Goal: Information Seeking & Learning: Learn about a topic

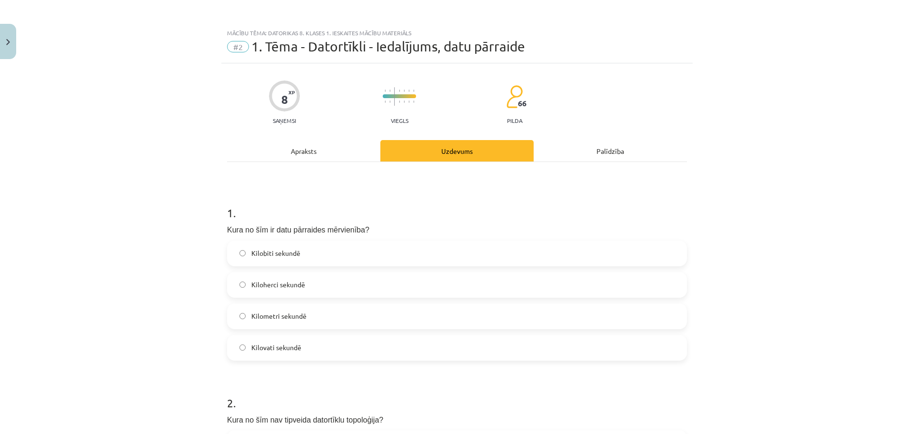
scroll to position [24, 0]
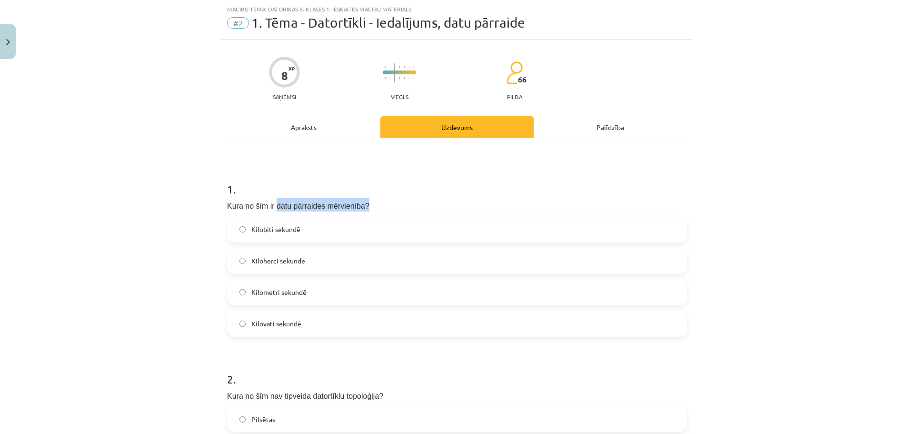
drag, startPoint x: 267, startPoint y: 202, endPoint x: 356, endPoint y: 198, distance: 88.7
click at [356, 198] on p "Kura no šīm ir datu pārraides mērvienība?" at bounding box center [457, 204] width 460 height 13
copy span "datu pārraides mērvienība?"
click at [273, 229] on span "Kilobiti sekundē" at bounding box center [275, 229] width 49 height 10
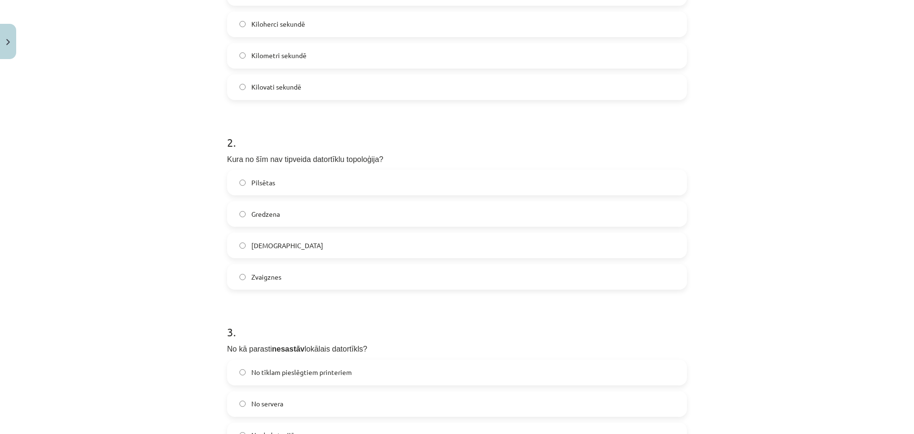
scroll to position [262, 0]
click at [301, 154] on span "Kura no šīm nav tipveida datortīklu topoloģija?" at bounding box center [305, 158] width 156 height 8
drag, startPoint x: 274, startPoint y: 154, endPoint x: 371, endPoint y: 154, distance: 97.2
click at [371, 154] on p "Kura no šīm nav tipveida datortīklu topoloģija?" at bounding box center [457, 156] width 460 height 13
copy span "tipveida datortīklu topoloģija?"
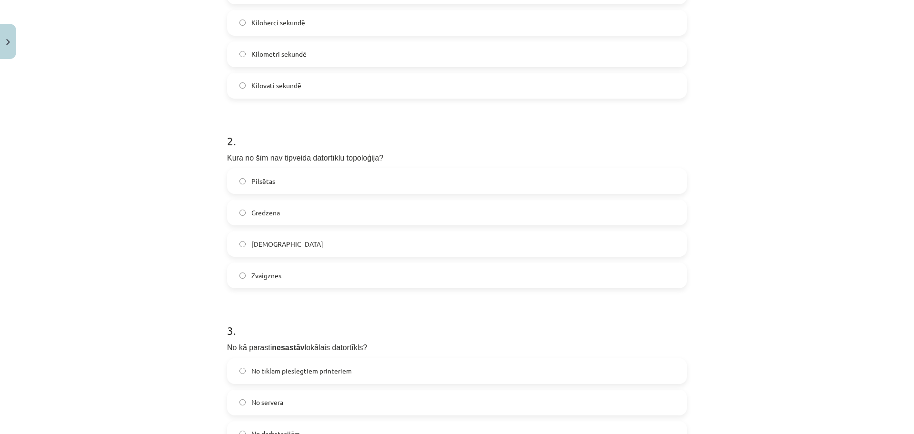
click at [279, 183] on label "Pilsētas" at bounding box center [457, 181] width 458 height 24
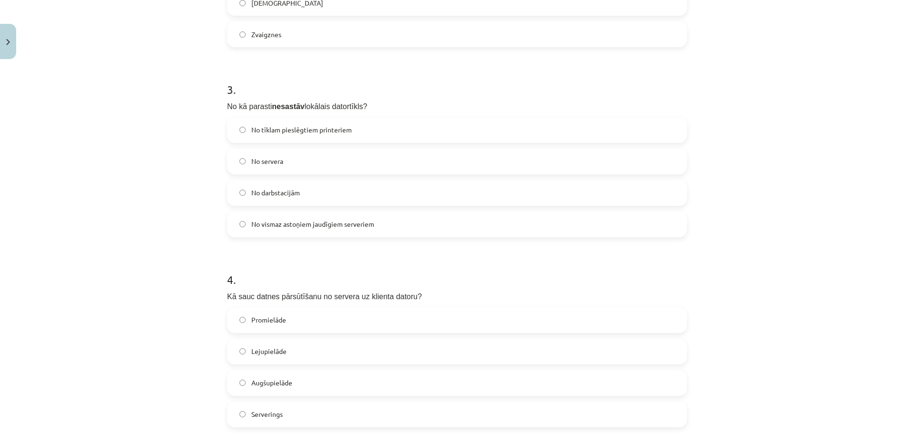
scroll to position [548, 0]
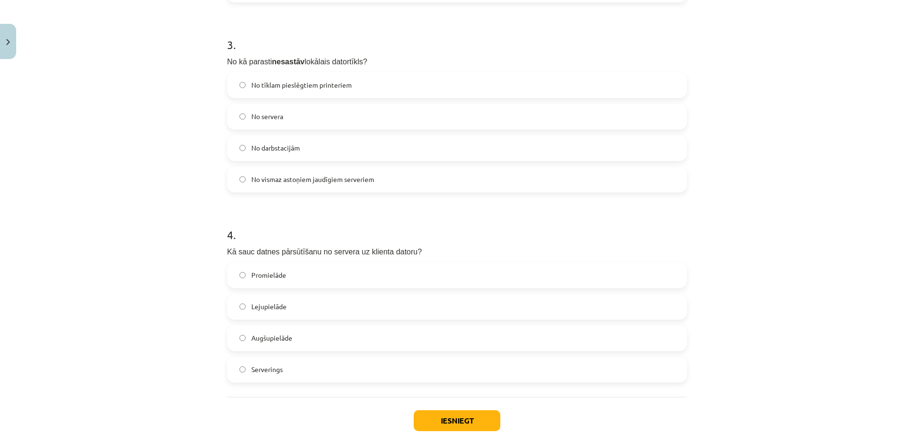
drag, startPoint x: 296, startPoint y: 56, endPoint x: 358, endPoint y: 55, distance: 61.4
click at [358, 55] on p "No kā parasti nesastāv lokālais datortīkls?" at bounding box center [457, 60] width 460 height 13
copy span "okālais datortīkls?"
click at [312, 180] on span "No vismaz astoņiem jaudīgiem serveriem" at bounding box center [312, 179] width 123 height 10
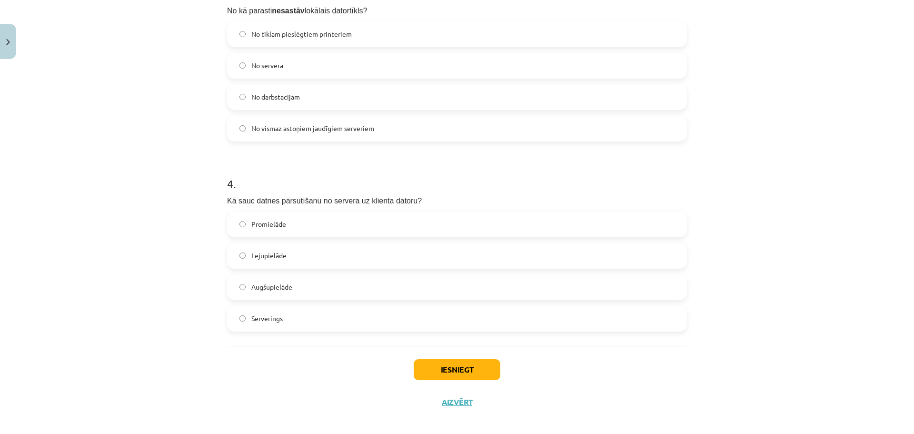
scroll to position [607, 0]
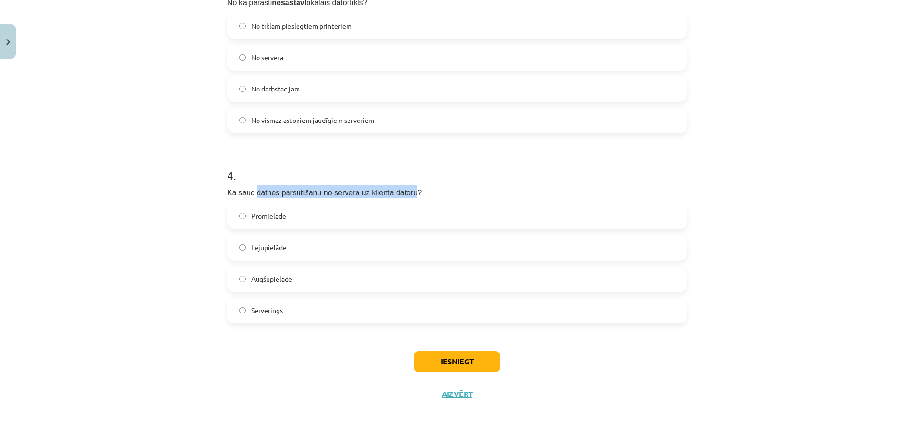
drag, startPoint x: 249, startPoint y: 191, endPoint x: 395, endPoint y: 182, distance: 146.0
click at [395, 182] on div "4 . Kā sauc datnes pārsūtīšanu no servera uz klienta datoru? Promielāde Lejupie…" at bounding box center [457, 237] width 460 height 171
copy span "datnes pārsūtīšanu no servera uz klienta datoru"
click at [266, 313] on span "Serverings" at bounding box center [266, 310] width 31 height 10
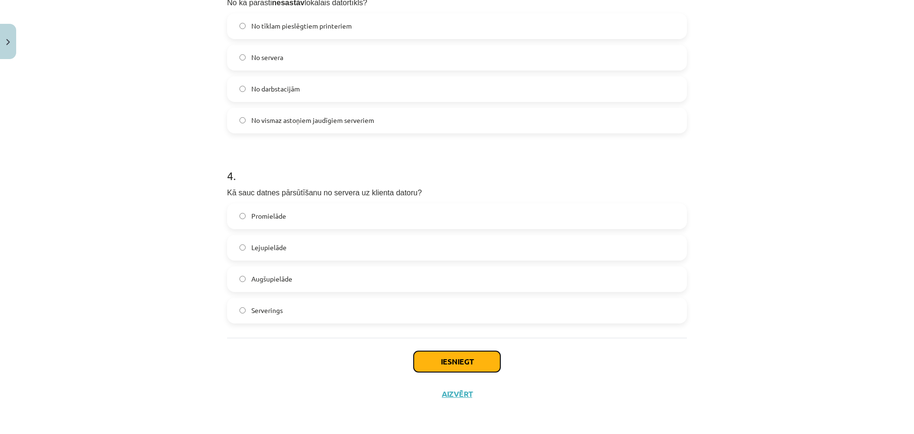
click at [474, 361] on button "Iesniegt" at bounding box center [457, 361] width 87 height 21
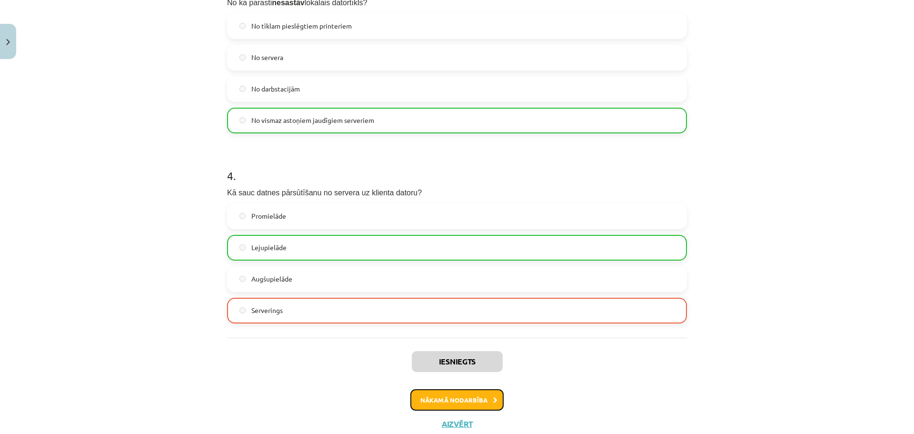
click at [494, 401] on icon at bounding box center [495, 400] width 4 height 6
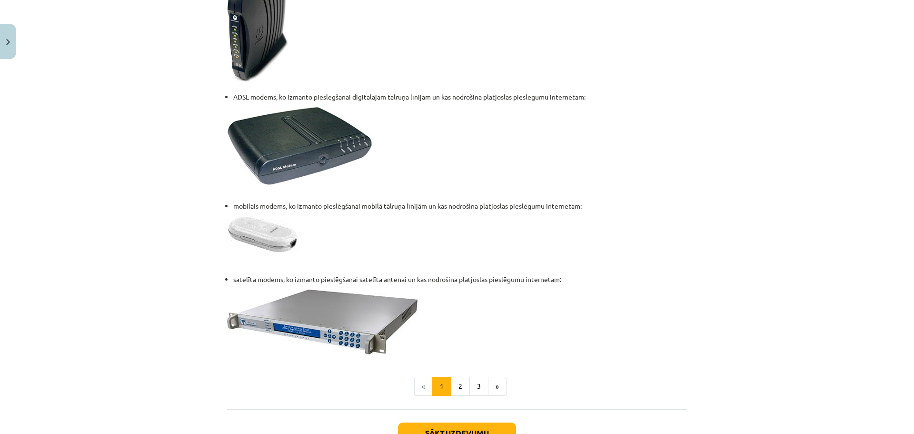
scroll to position [1205, 0]
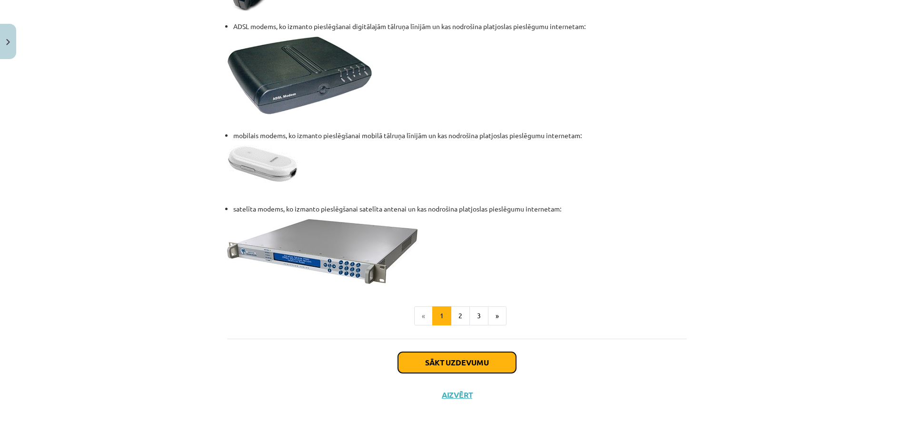
click at [467, 360] on button "Sākt uzdevumu" at bounding box center [457, 362] width 118 height 21
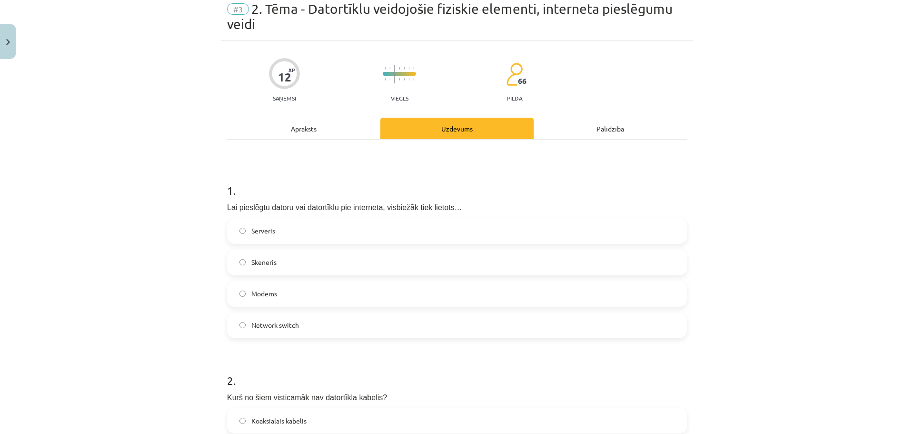
scroll to position [24, 0]
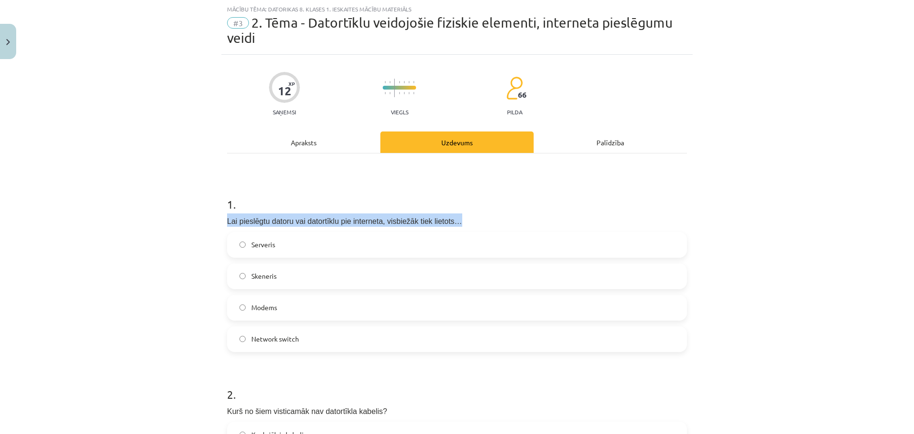
drag, startPoint x: 223, startPoint y: 220, endPoint x: 466, endPoint y: 222, distance: 242.9
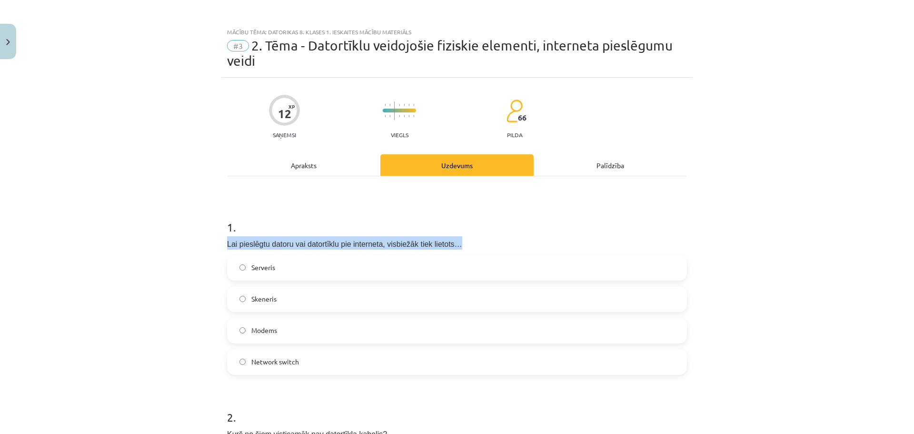
scroll to position [0, 0]
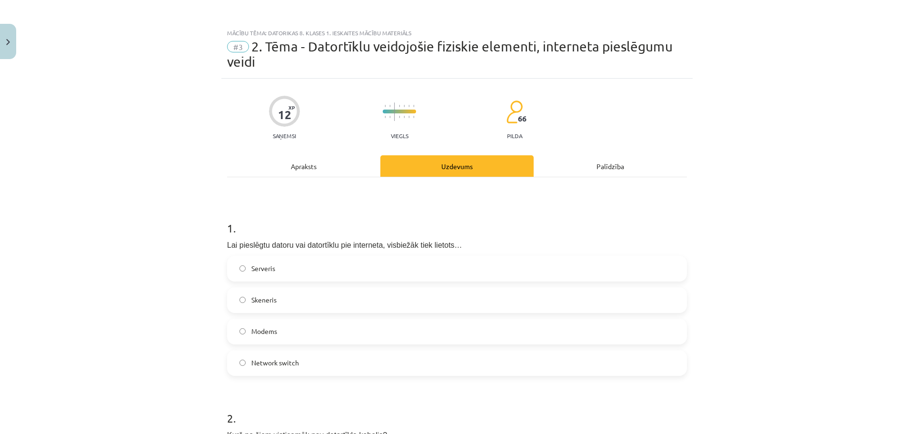
click at [302, 163] on div "Apraksts" at bounding box center [303, 165] width 153 height 21
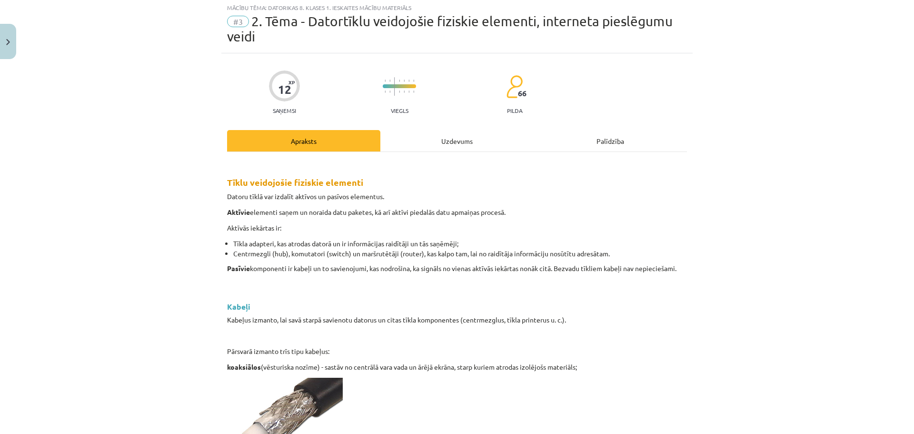
scroll to position [24, 0]
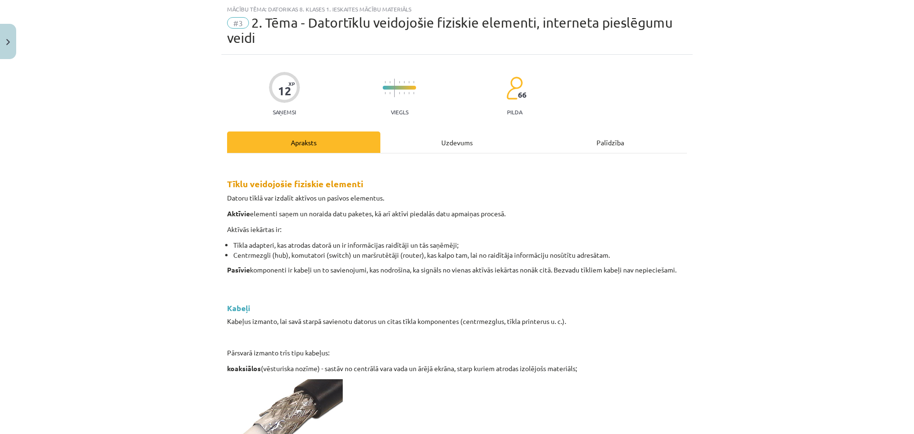
click at [452, 138] on div "Uzdevums" at bounding box center [457, 141] width 153 height 21
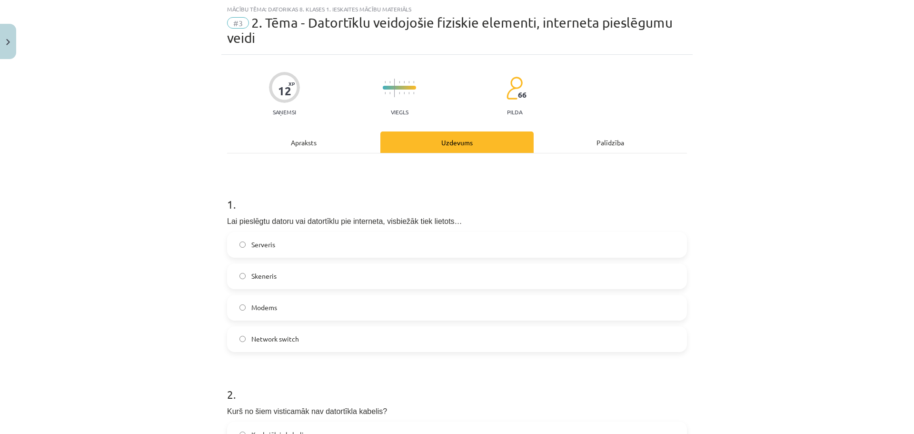
click at [276, 300] on label "Modems" at bounding box center [457, 308] width 458 height 24
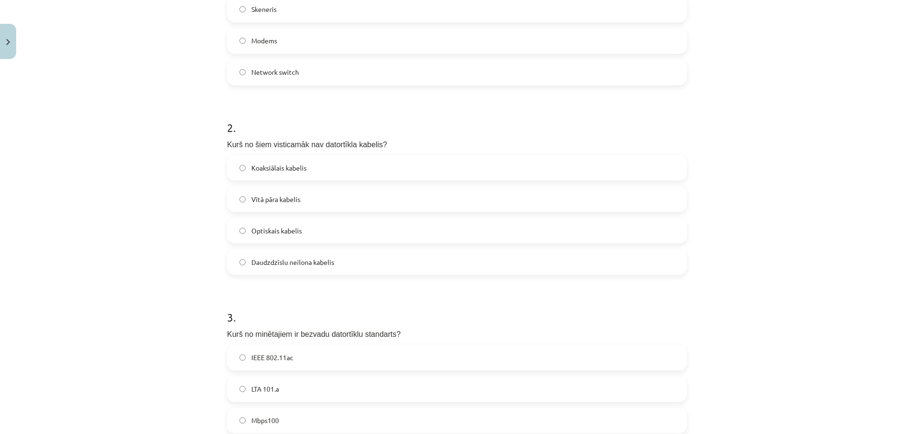
scroll to position [262, 0]
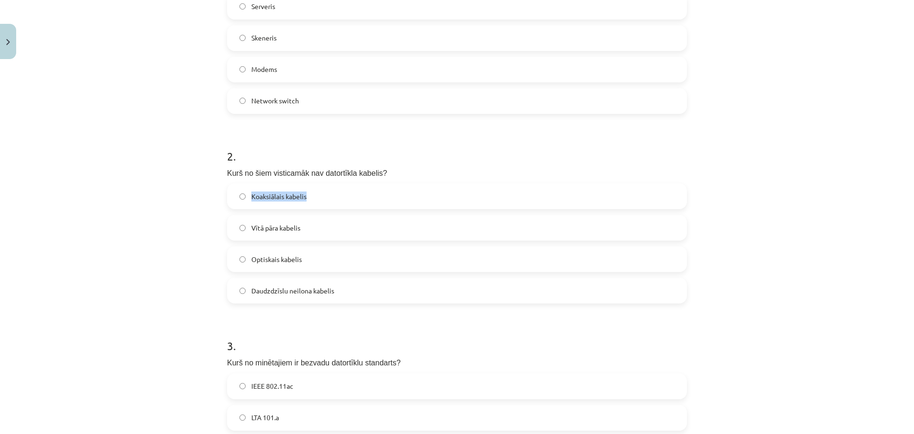
drag, startPoint x: 250, startPoint y: 193, endPoint x: 333, endPoint y: 203, distance: 83.9
click at [333, 203] on label "Koaksiālais kabelis" at bounding box center [457, 196] width 458 height 24
copy span "Koaksiālais kabelis"
click at [297, 292] on span "Daudzdzīslu neilona kabelis" at bounding box center [292, 291] width 83 height 10
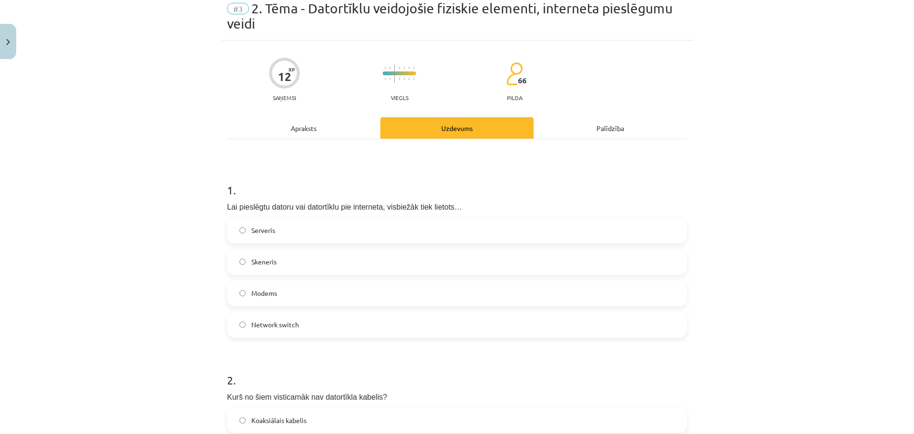
scroll to position [0, 0]
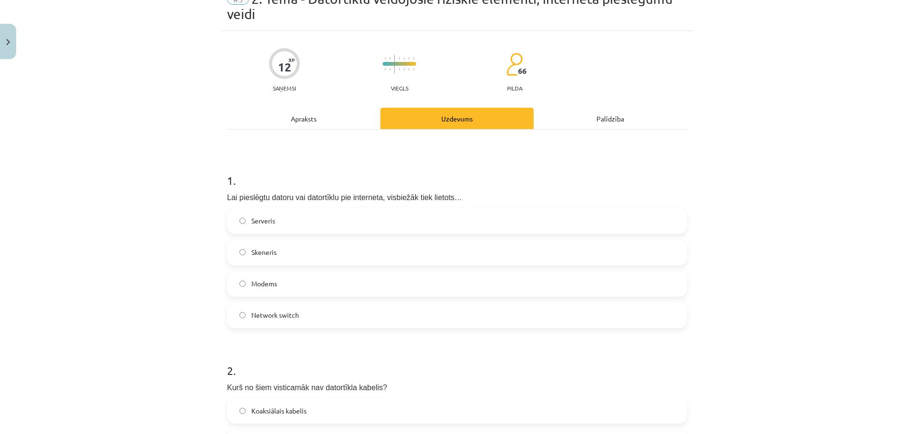
click at [301, 118] on div "Apraksts" at bounding box center [303, 118] width 153 height 21
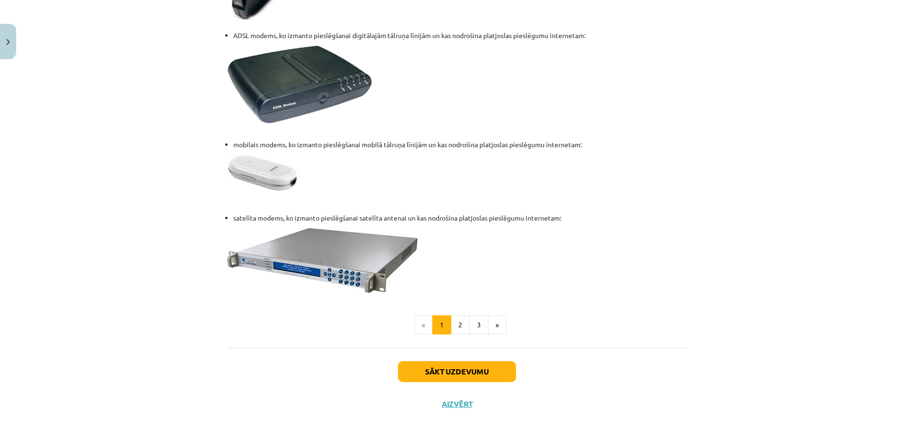
scroll to position [1205, 0]
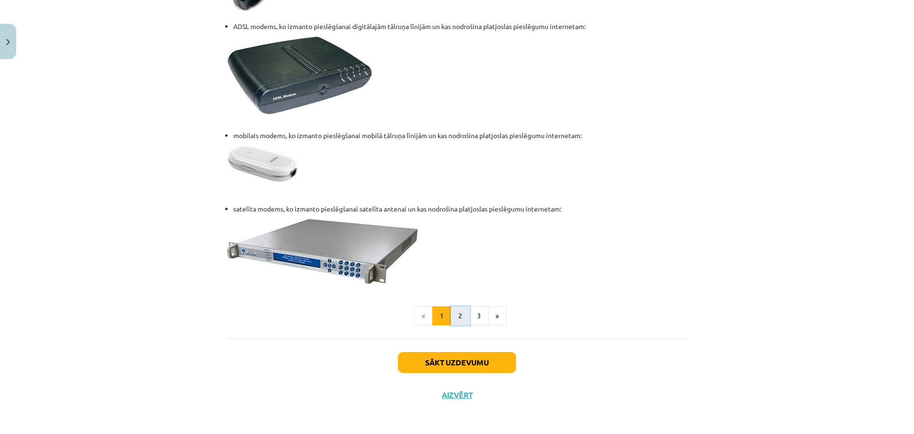
click at [458, 312] on button "2" at bounding box center [460, 315] width 19 height 19
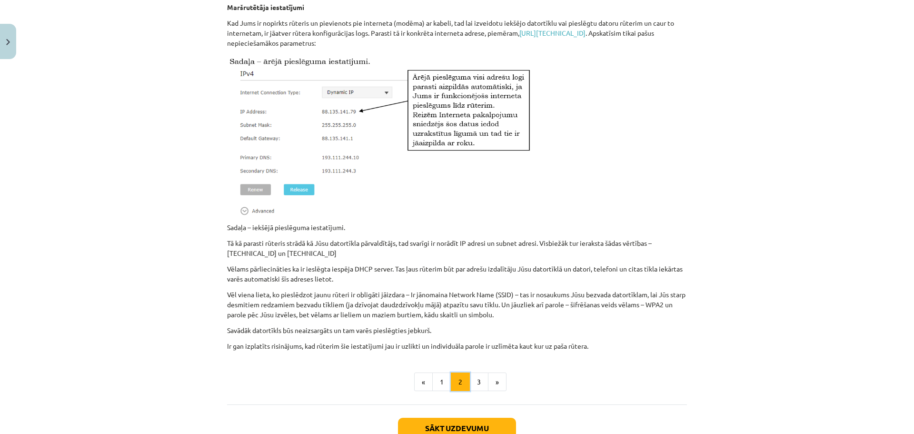
scroll to position [682, 0]
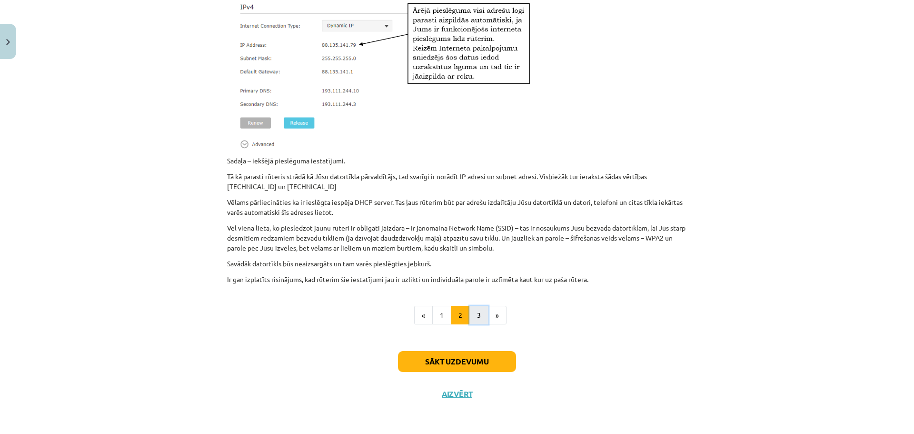
click at [480, 316] on button "3" at bounding box center [479, 315] width 19 height 19
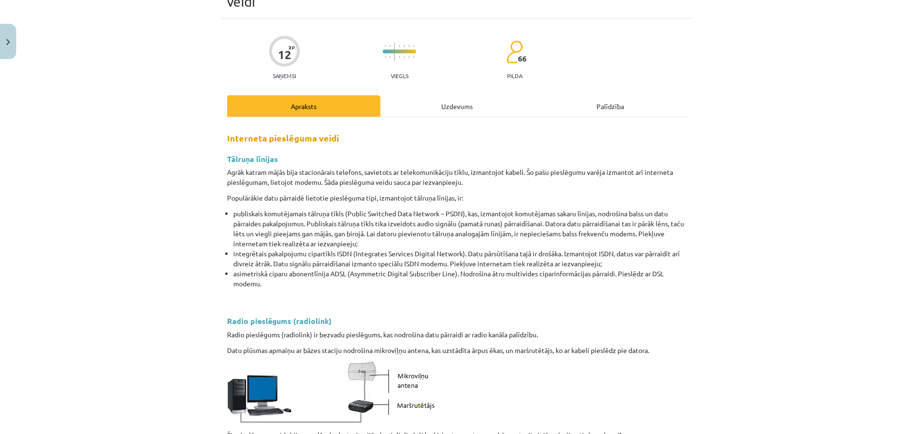
scroll to position [0, 0]
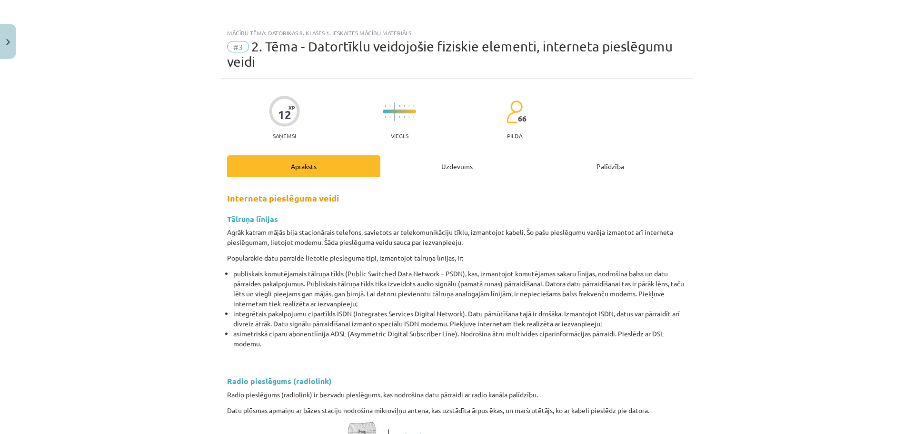
click at [466, 164] on div "Uzdevums" at bounding box center [457, 165] width 153 height 21
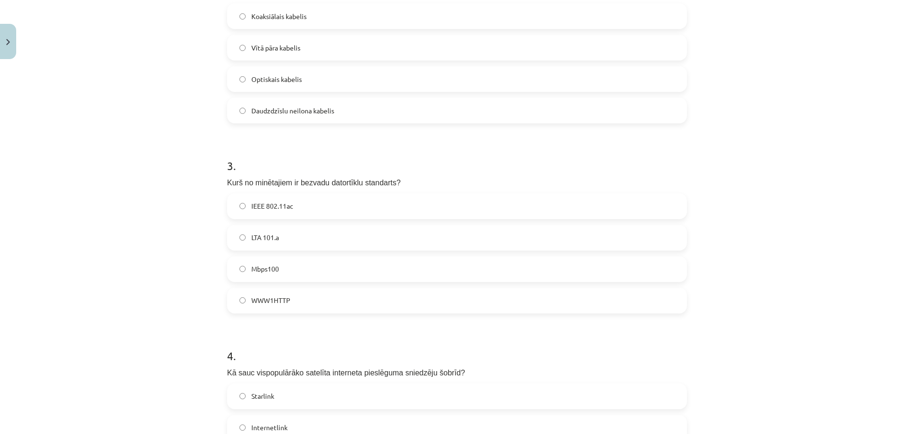
scroll to position [452, 0]
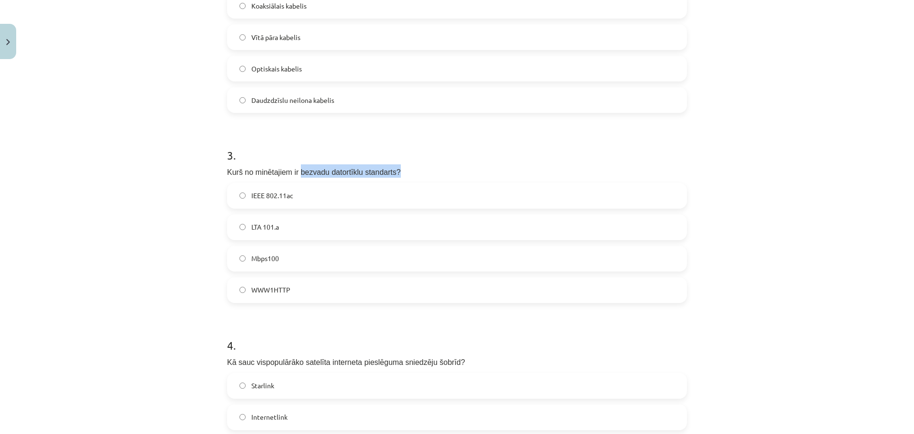
drag, startPoint x: 291, startPoint y: 169, endPoint x: 400, endPoint y: 167, distance: 108.6
click at [400, 167] on p "Kurš no minētajiem ir bezvadu datortīklu standarts?" at bounding box center [457, 170] width 460 height 13
copy span "bezvadu datortīklu standarts?"
click at [284, 199] on span "IEEE 802.11ac" at bounding box center [272, 196] width 42 height 10
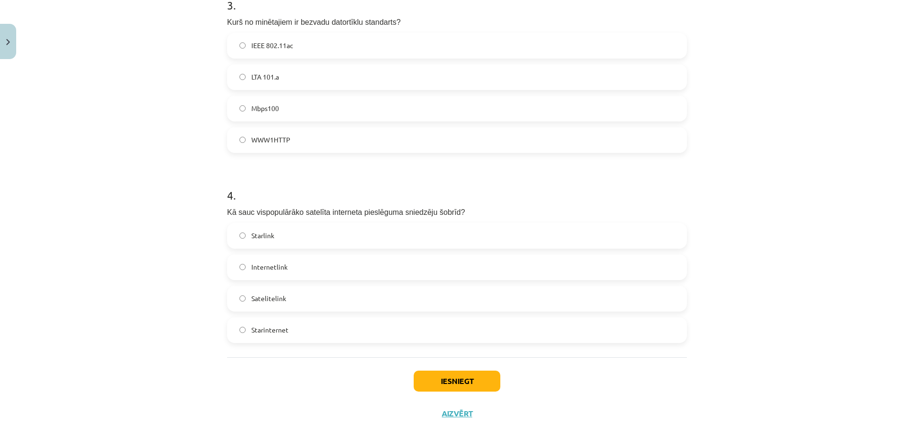
scroll to position [622, 0]
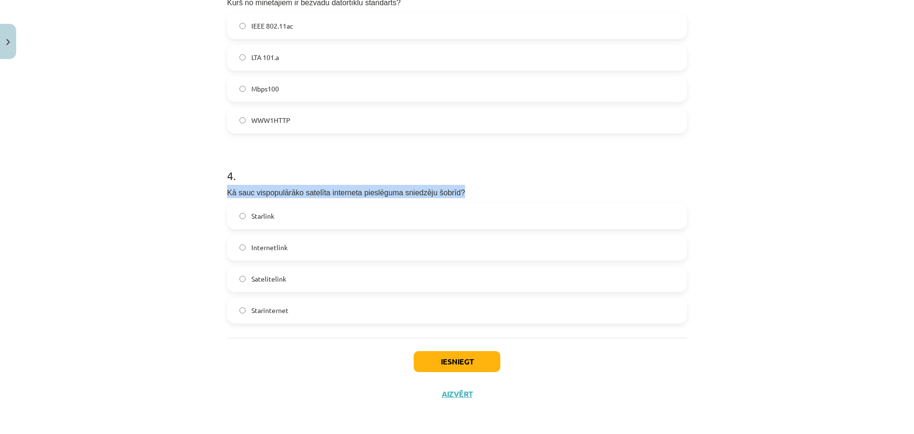
drag, startPoint x: 222, startPoint y: 188, endPoint x: 448, endPoint y: 186, distance: 225.3
copy span "Kā sauc vispopulārāko satelīta interneta pieslēguma sniedzēju šobrīd?"
click at [275, 216] on label "Starlink" at bounding box center [457, 216] width 458 height 24
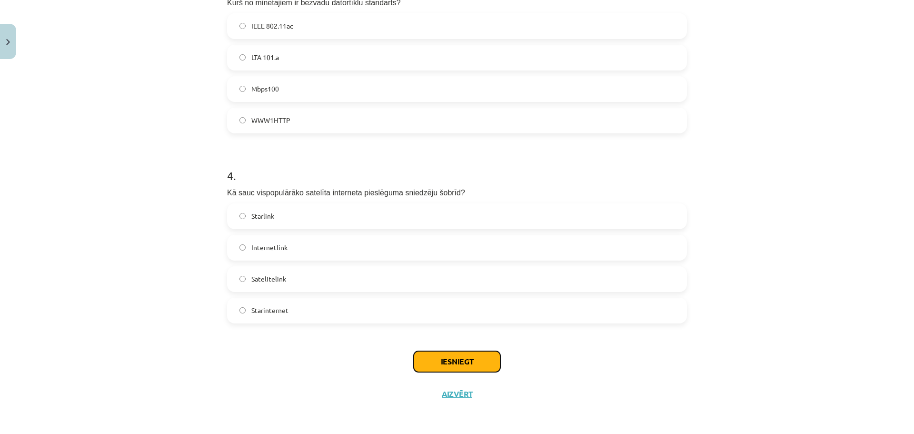
click at [436, 361] on button "Iesniegt" at bounding box center [457, 361] width 87 height 21
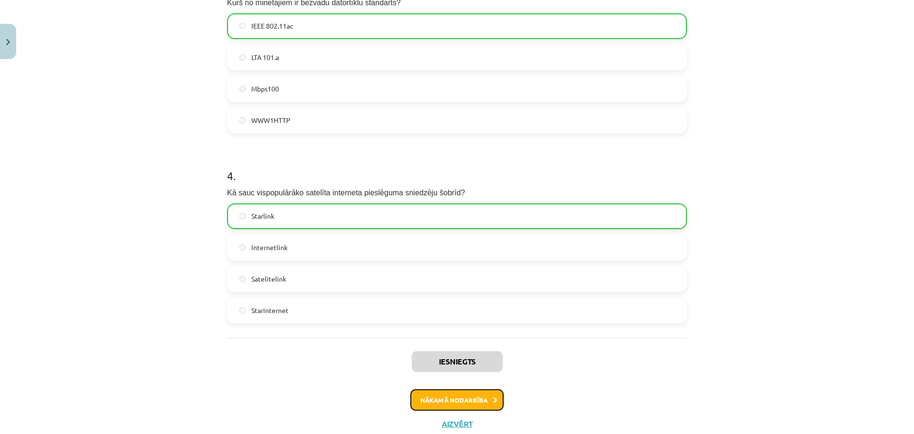
click at [480, 397] on button "Nākamā nodarbība" at bounding box center [457, 400] width 93 height 22
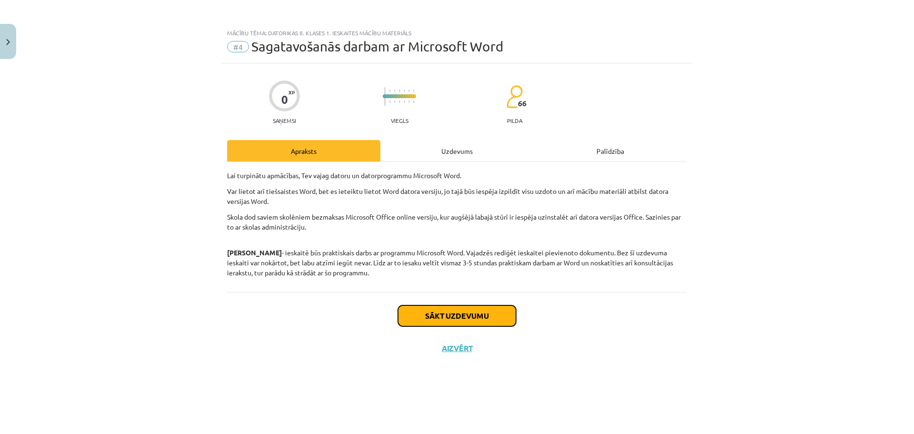
click at [475, 311] on button "Sākt uzdevumu" at bounding box center [457, 315] width 118 height 21
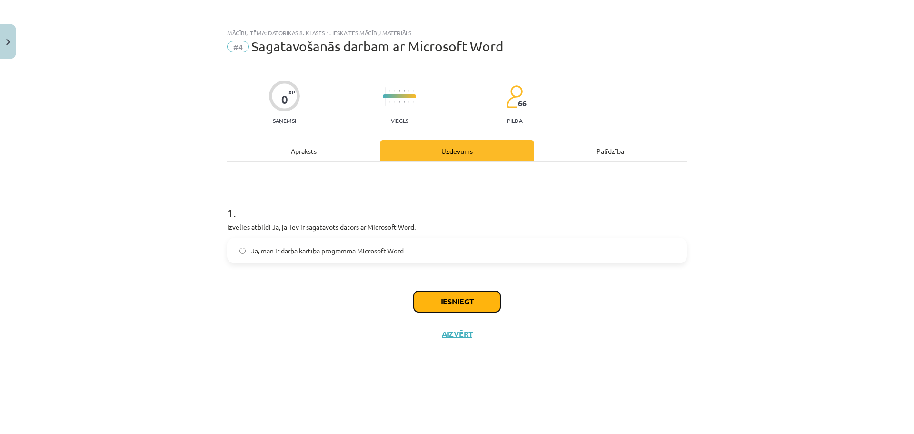
click at [469, 297] on button "Iesniegt" at bounding box center [457, 301] width 87 height 21
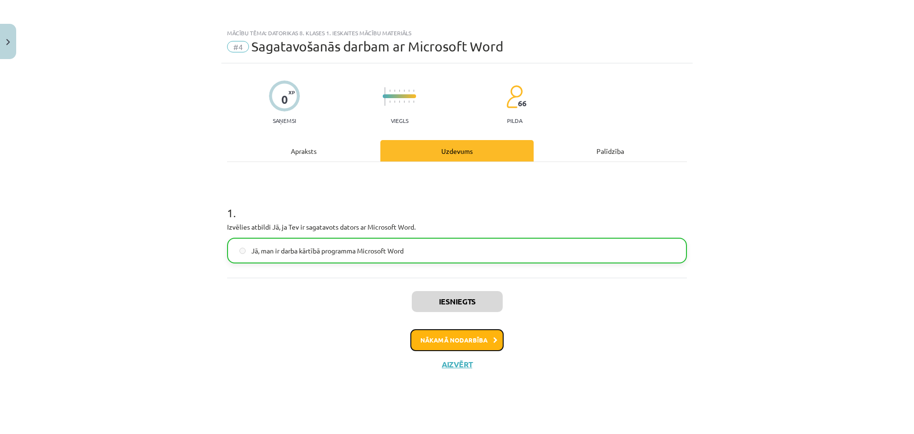
click at [485, 337] on button "Nākamā nodarbība" at bounding box center [457, 340] width 93 height 22
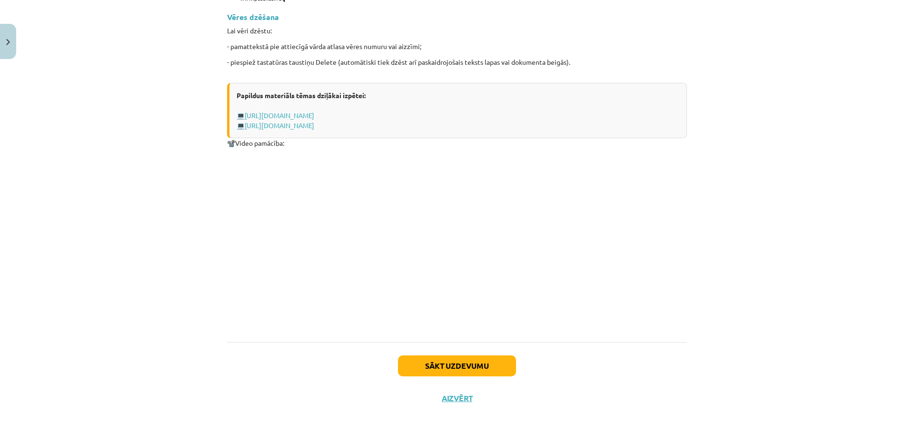
scroll to position [1204, 0]
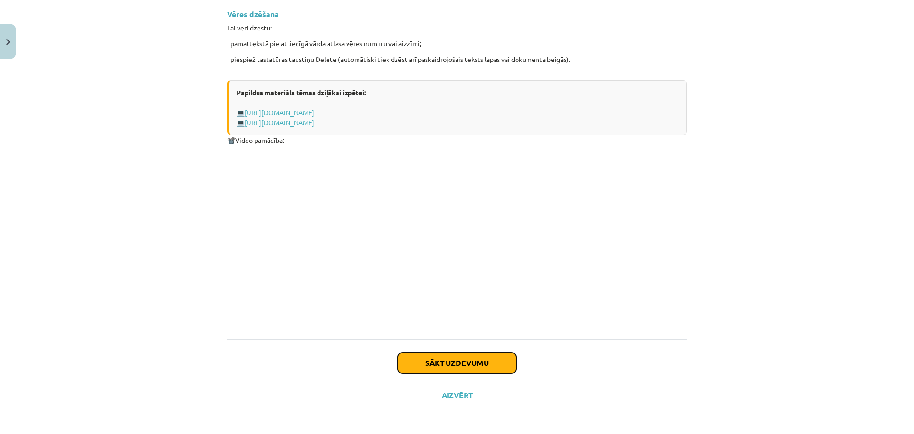
click at [461, 359] on button "Sākt uzdevumu" at bounding box center [457, 362] width 118 height 21
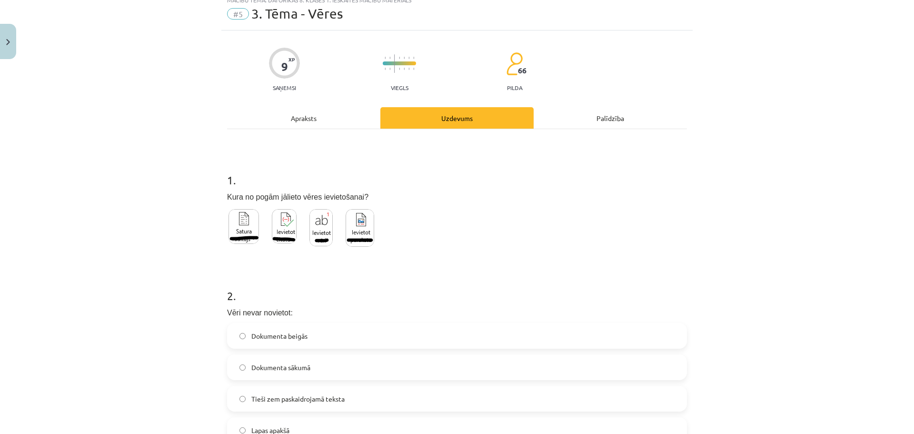
scroll to position [24, 0]
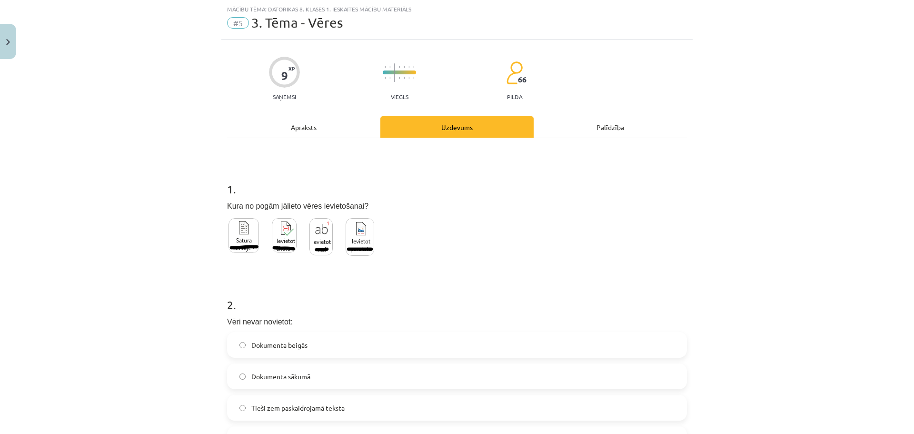
click at [296, 130] on div "Apraksts" at bounding box center [303, 126] width 153 height 21
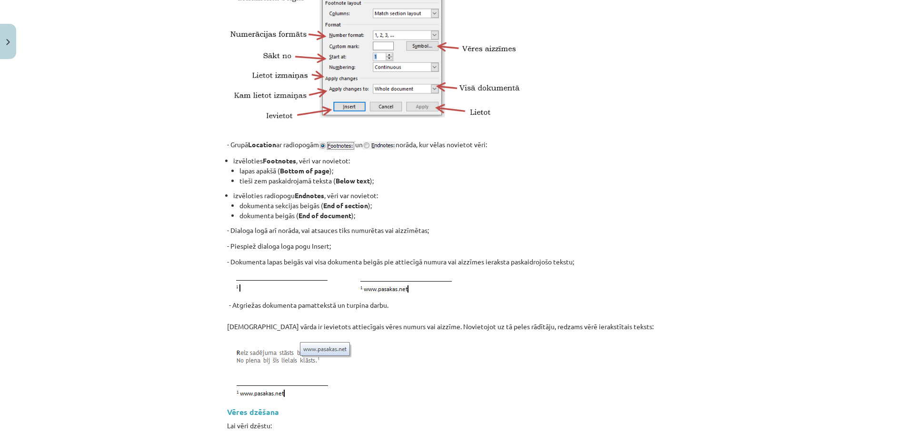
scroll to position [584, 0]
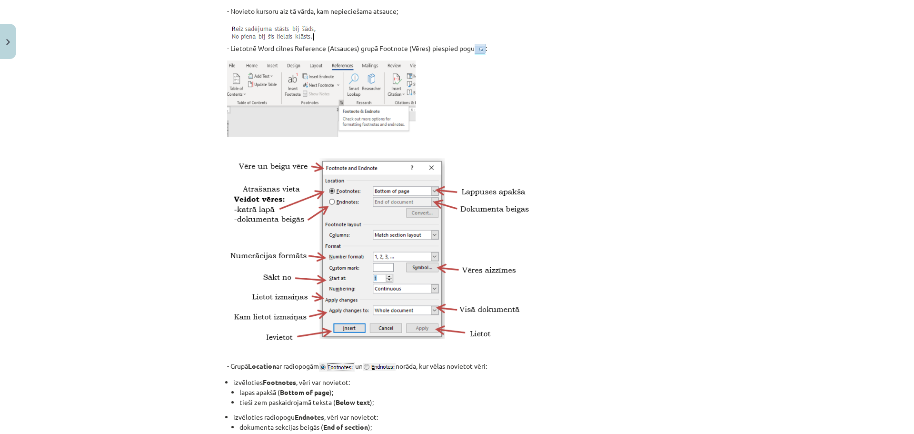
click at [480, 46] on img at bounding box center [480, 49] width 11 height 11
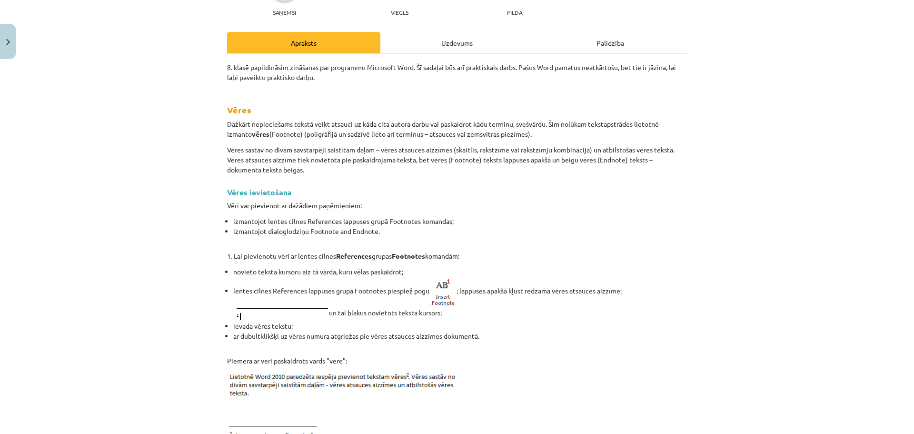
scroll to position [0, 0]
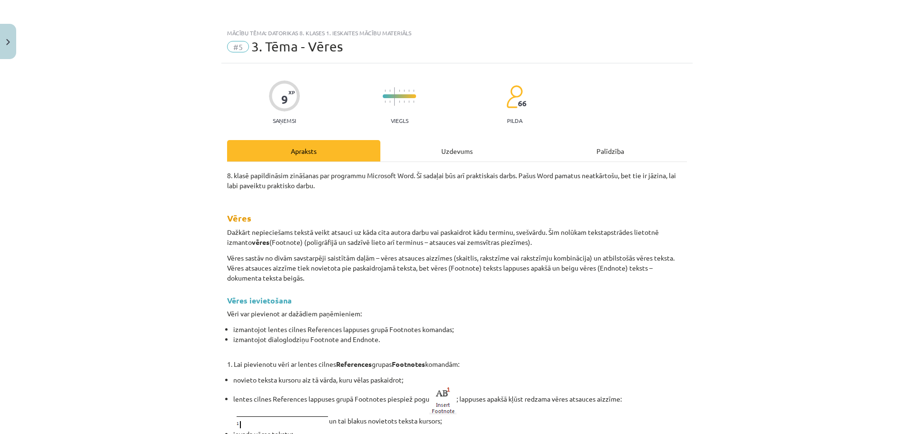
click at [455, 151] on div "Uzdevums" at bounding box center [457, 150] width 153 height 21
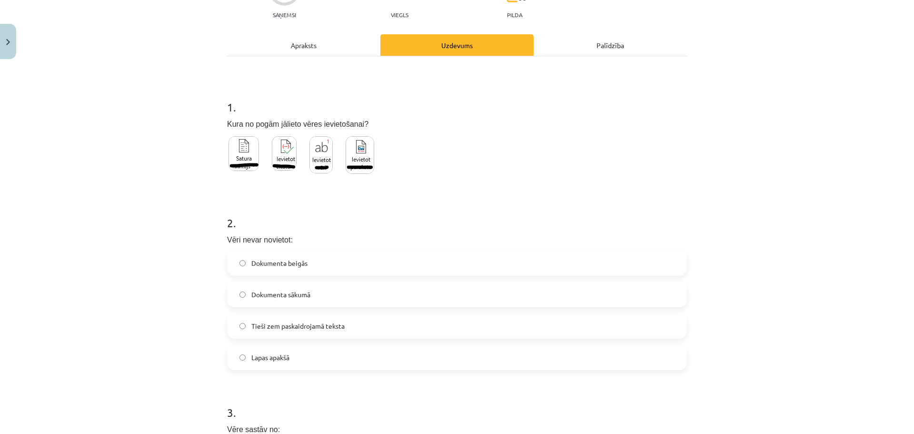
scroll to position [119, 0]
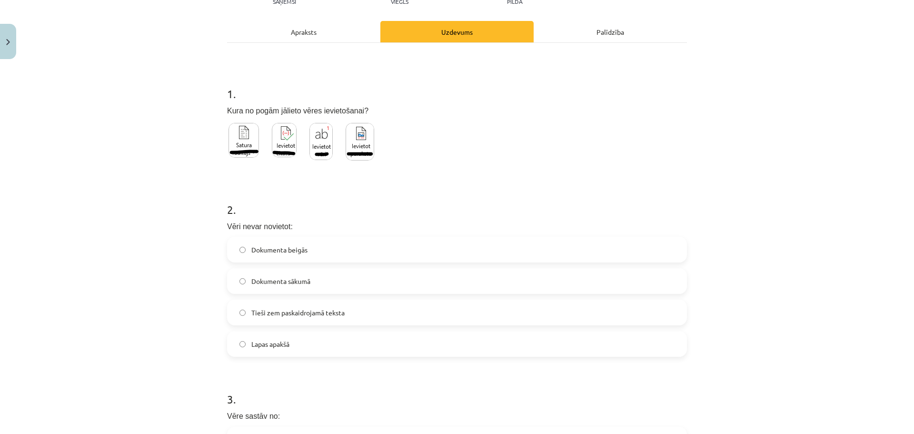
click at [294, 314] on span "Tieši zem paskaidrojamā teksta" at bounding box center [297, 313] width 93 height 10
click at [305, 281] on span "Dokumenta sākumā" at bounding box center [280, 281] width 59 height 10
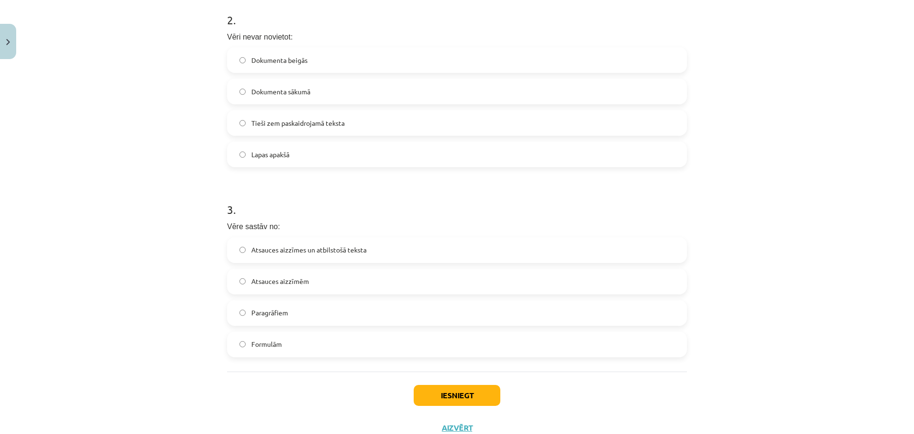
scroll to position [310, 0]
drag, startPoint x: 222, startPoint y: 221, endPoint x: 286, endPoint y: 219, distance: 63.4
click at [286, 219] on div "9 XP Saņemsi Viegls 66 pilda Apraksts Uzdevums Palīdzība 1 . Kura no pogām jāli…" at bounding box center [456, 98] width 471 height 689
copy span "Vēre sastāv no:"
click at [330, 247] on span "Atsauces aizzīmes un atbilstošā teksta" at bounding box center [308, 249] width 115 height 10
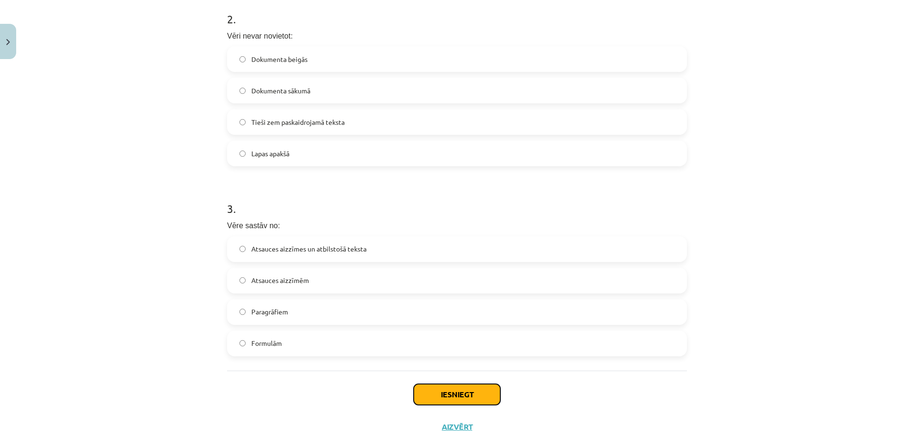
click at [455, 390] on button "Iesniegt" at bounding box center [457, 394] width 87 height 21
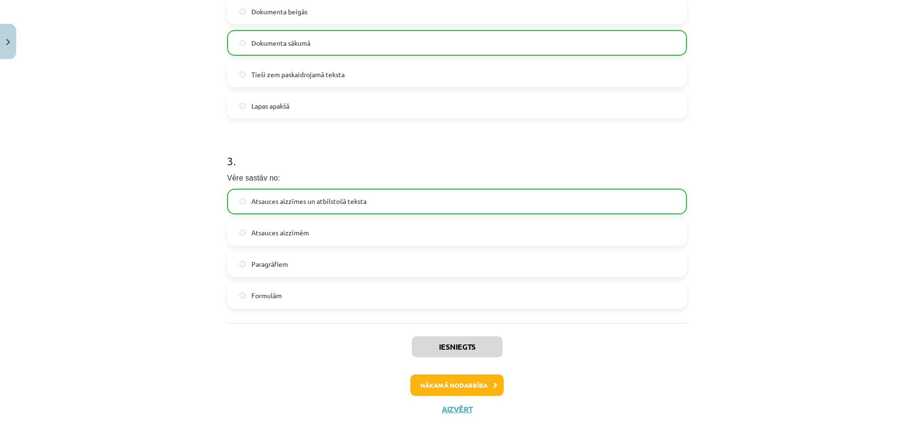
scroll to position [373, 0]
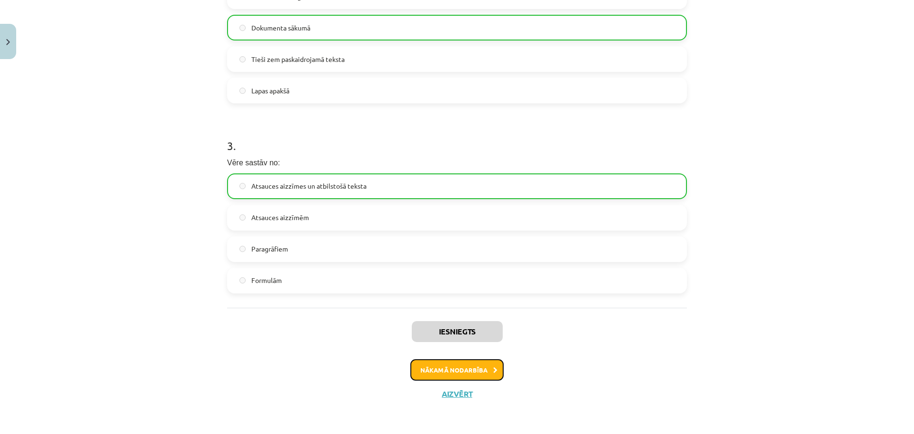
click at [451, 372] on button "Nākamā nodarbība" at bounding box center [457, 370] width 93 height 22
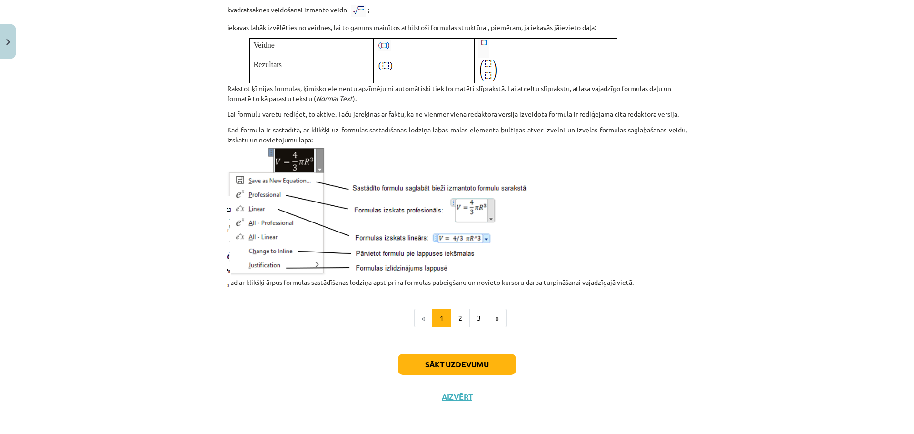
scroll to position [1143, 0]
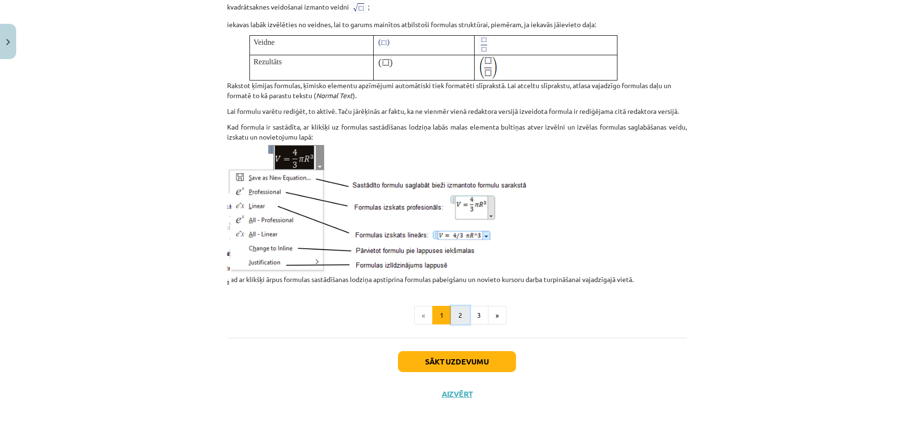
click at [458, 317] on button "2" at bounding box center [460, 315] width 19 height 19
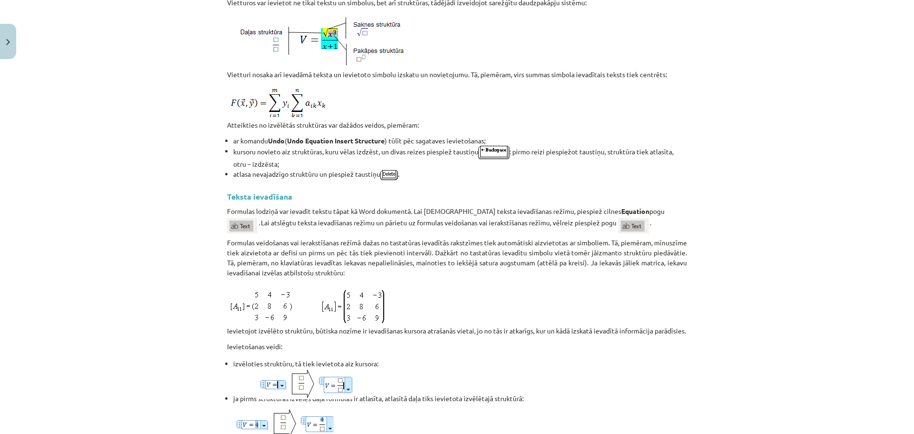
scroll to position [504, 0]
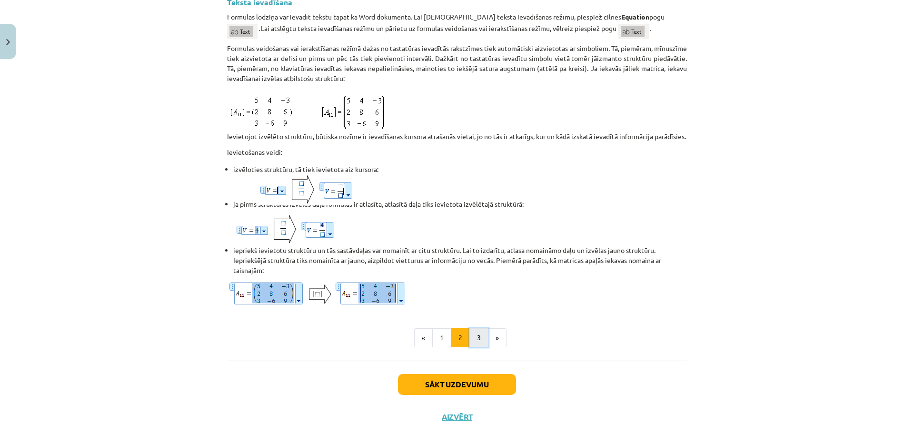
click at [473, 347] on button "3" at bounding box center [479, 337] width 19 height 19
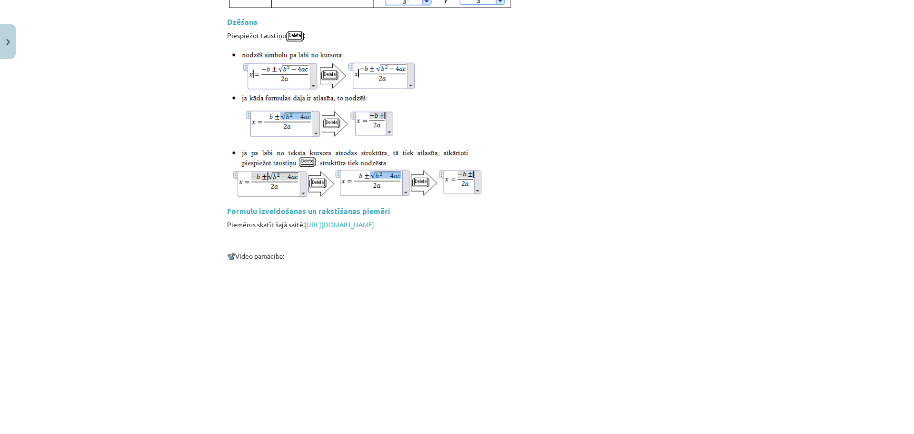
scroll to position [1372, 0]
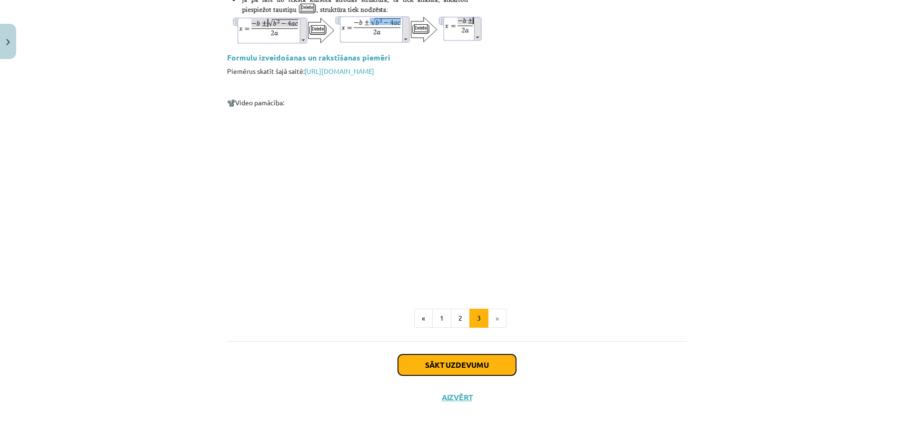
click at [485, 365] on button "Sākt uzdevumu" at bounding box center [457, 364] width 118 height 21
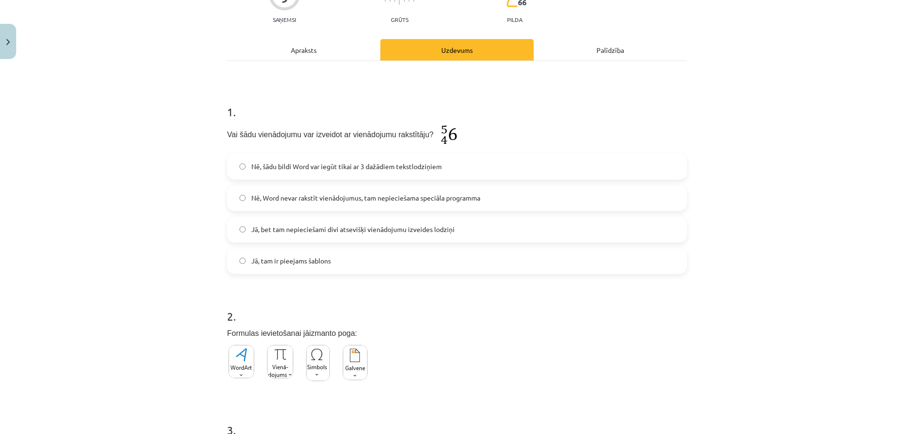
scroll to position [262, 0]
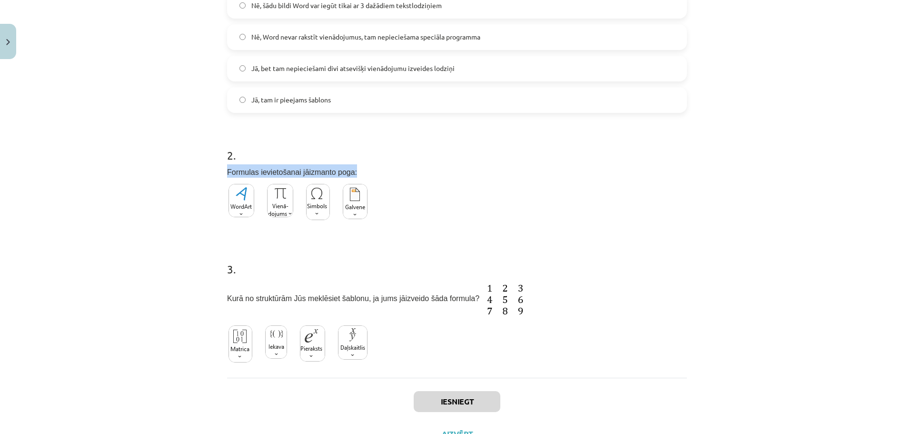
drag, startPoint x: 222, startPoint y: 170, endPoint x: 345, endPoint y: 168, distance: 122.9
click at [345, 168] on div "9 XP Saņemsi Grūts 66 pilda Apraksts Uzdevums Palīdzība 1 . Vai šādu vienādojum…" at bounding box center [456, 125] width 471 height 649
copy span "Formulas ievietošanai jāizmanto poga:"
click at [279, 206] on img at bounding box center [280, 200] width 26 height 33
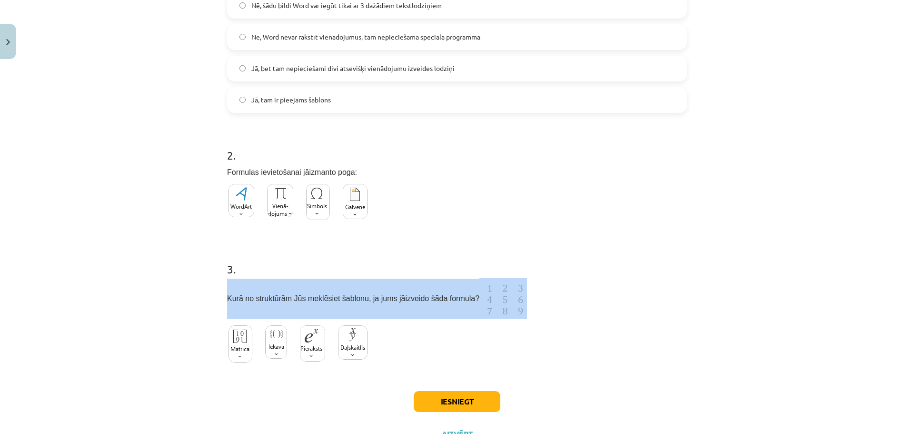
drag, startPoint x: 225, startPoint y: 297, endPoint x: 506, endPoint y: 292, distance: 281.0
click at [506, 292] on p "Kurā no struktūrām Jūs meklēsiet šablonu, ja jums jāizveido šāda formula?" at bounding box center [457, 298] width 460 height 40
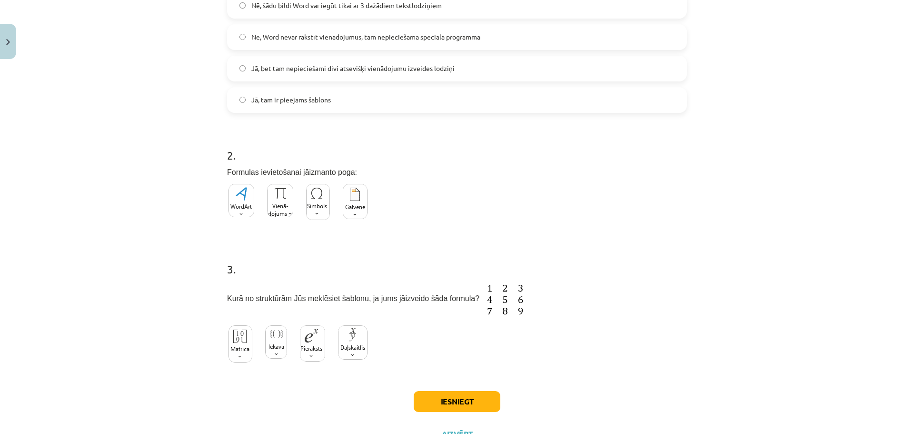
click at [570, 271] on h1 "3 ." at bounding box center [457, 261] width 460 height 30
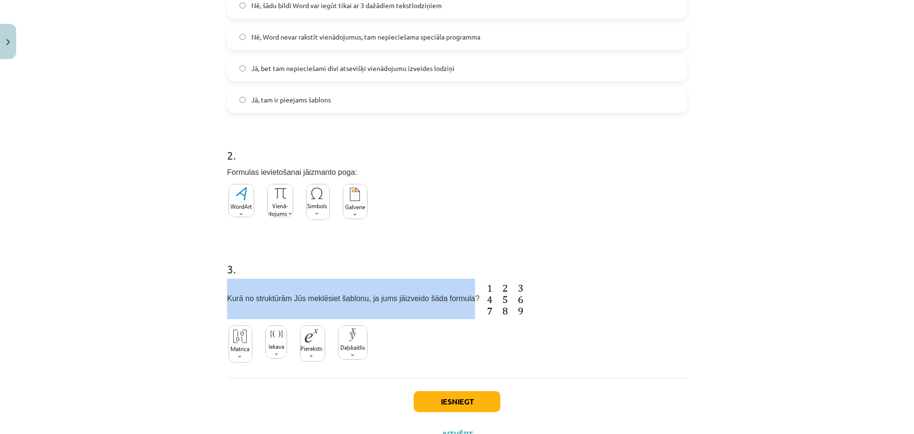
drag, startPoint x: 223, startPoint y: 298, endPoint x: 450, endPoint y: 292, distance: 226.8
click at [450, 292] on p "Kurā no struktūrām Jūs meklēsiet šablonu, ja jums jāizveido šāda formula?" at bounding box center [457, 298] width 460 height 40
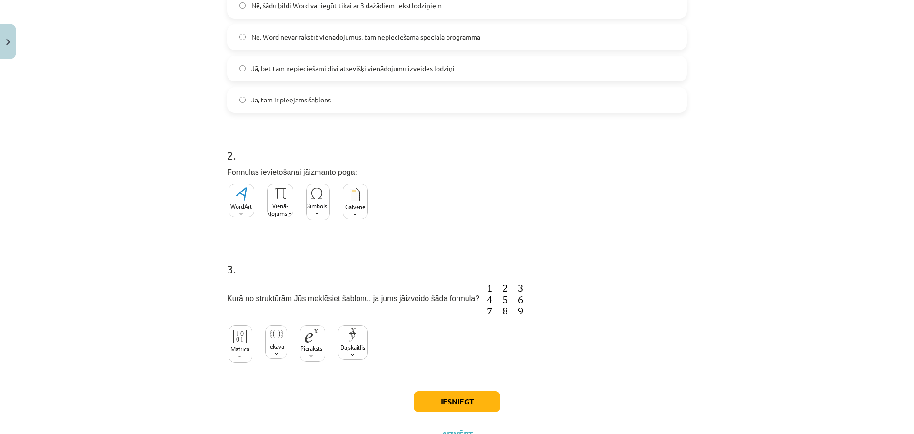
click at [398, 331] on div "3 . Kurā no struktūrām Jūs meklēsiet šablonu, ja jums jāizveido šāda formula?" at bounding box center [457, 307] width 460 height 123
click at [352, 355] on img at bounding box center [353, 342] width 30 height 34
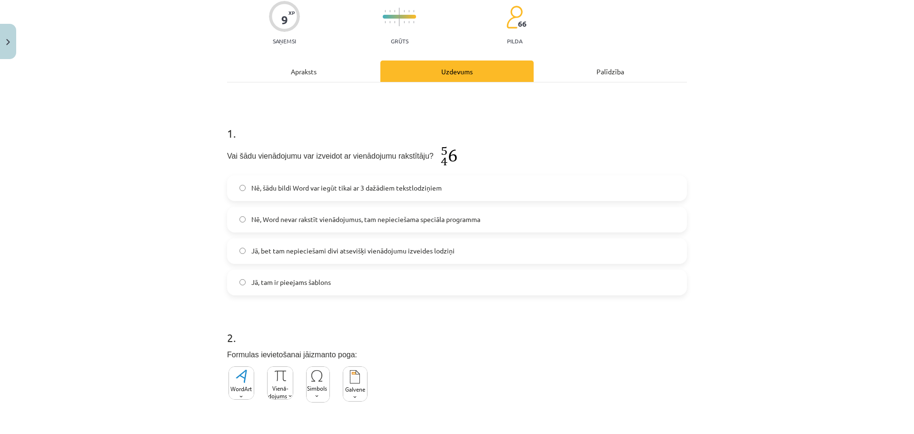
scroll to position [71, 0]
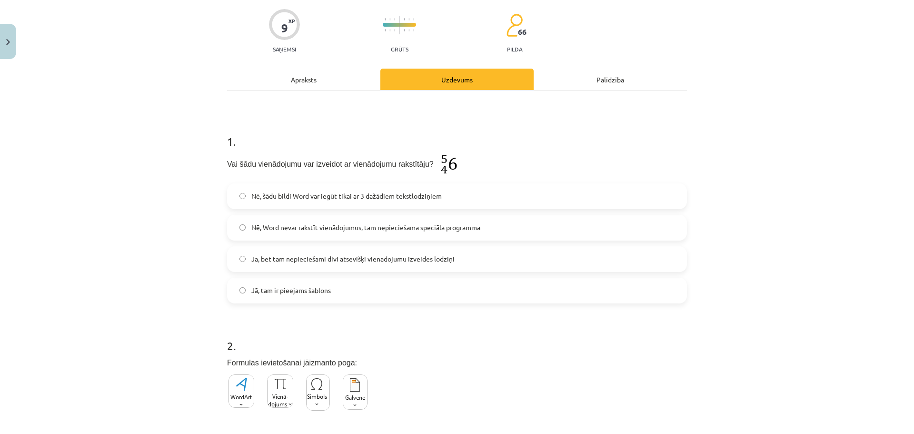
click at [302, 79] on div "Apraksts" at bounding box center [303, 79] width 153 height 21
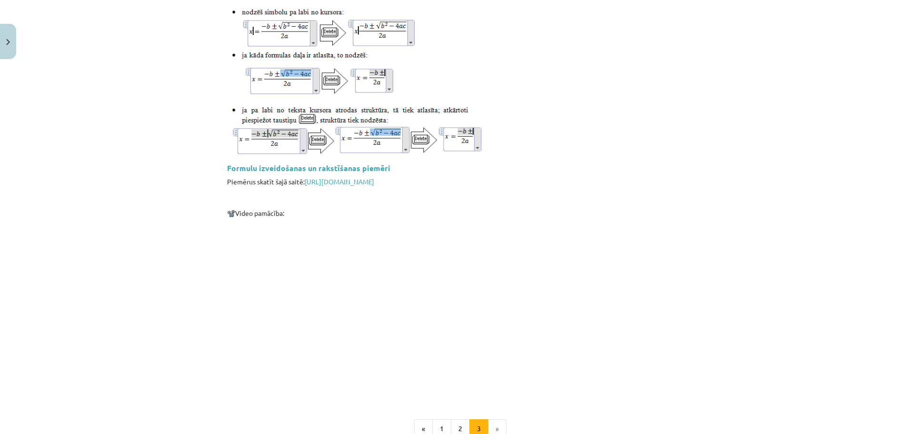
scroll to position [1372, 0]
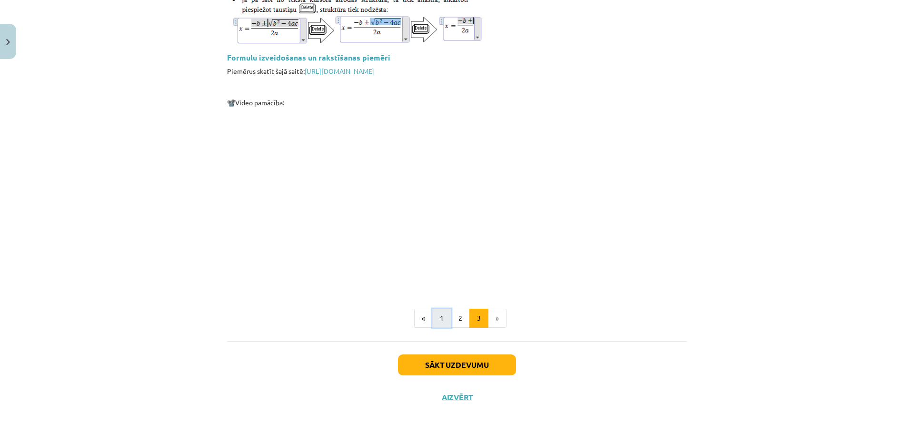
click at [441, 313] on button "1" at bounding box center [441, 318] width 19 height 19
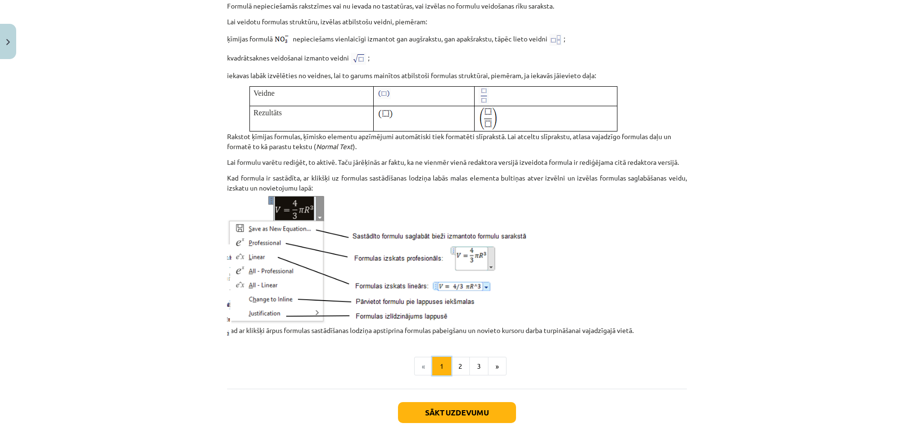
scroll to position [1095, 0]
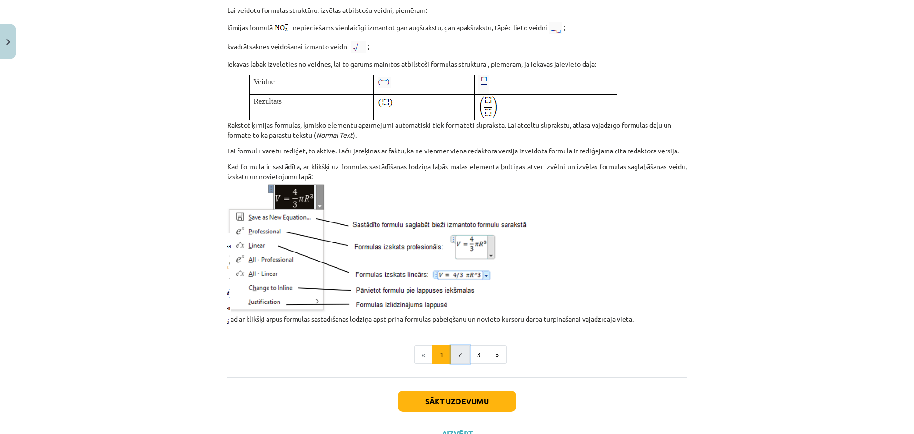
click at [460, 363] on button "2" at bounding box center [460, 354] width 19 height 19
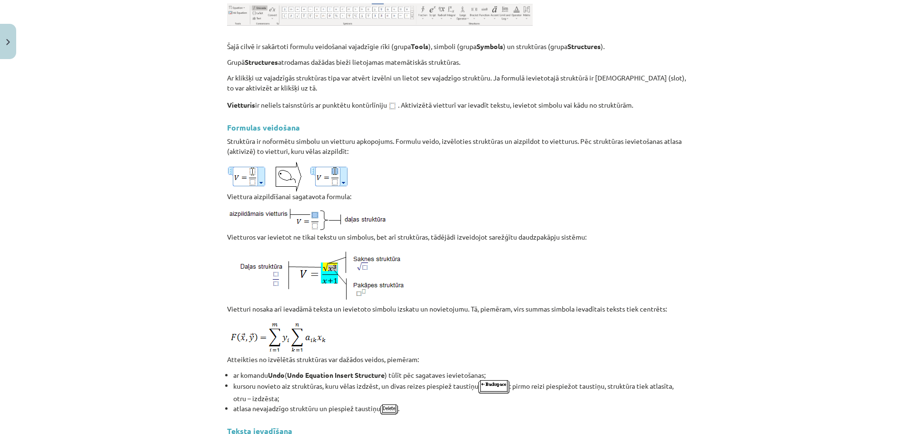
scroll to position [0, 0]
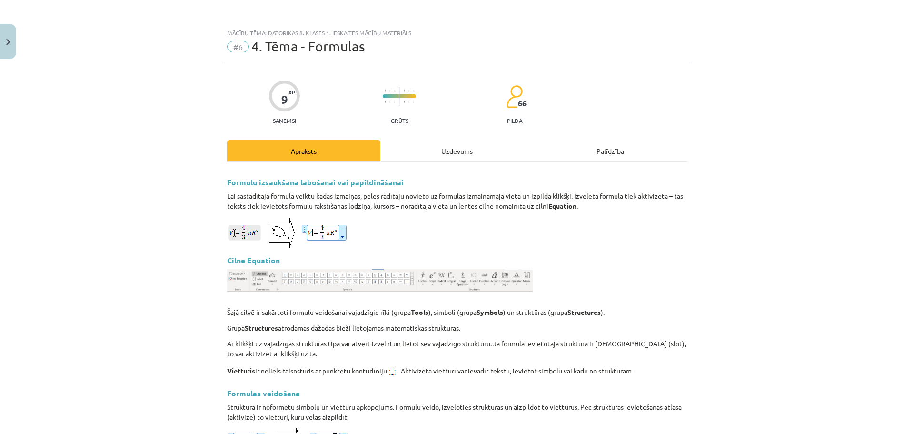
click at [453, 153] on div "Uzdevums" at bounding box center [457, 150] width 153 height 21
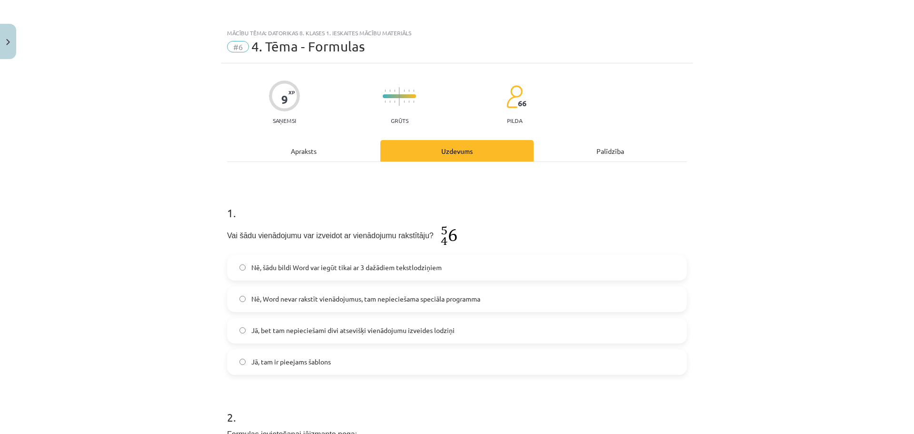
click at [301, 150] on div "Apraksts" at bounding box center [303, 150] width 153 height 21
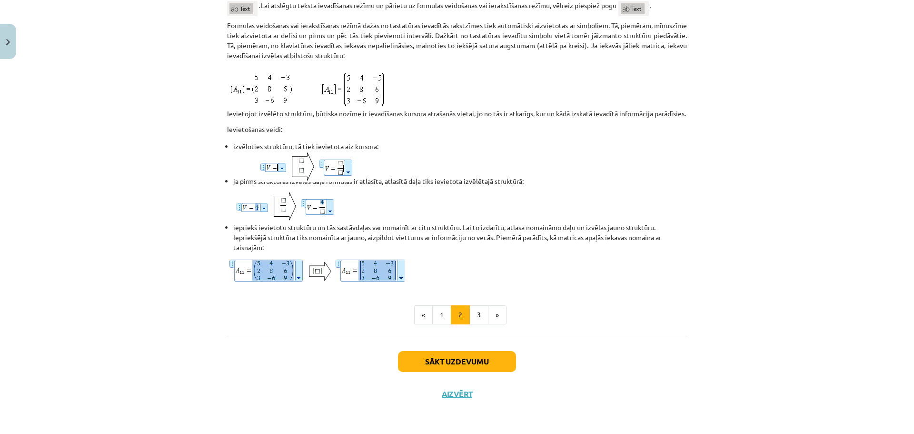
scroll to position [728, 0]
click at [478, 316] on button "3" at bounding box center [479, 314] width 19 height 19
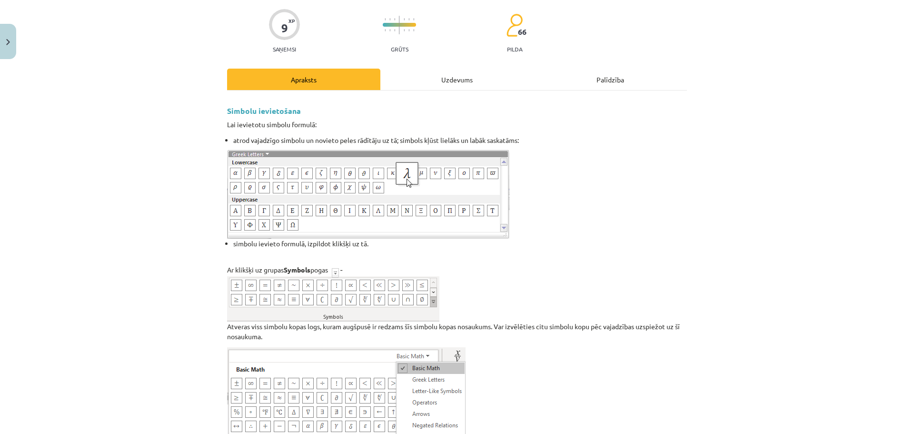
scroll to position [0, 0]
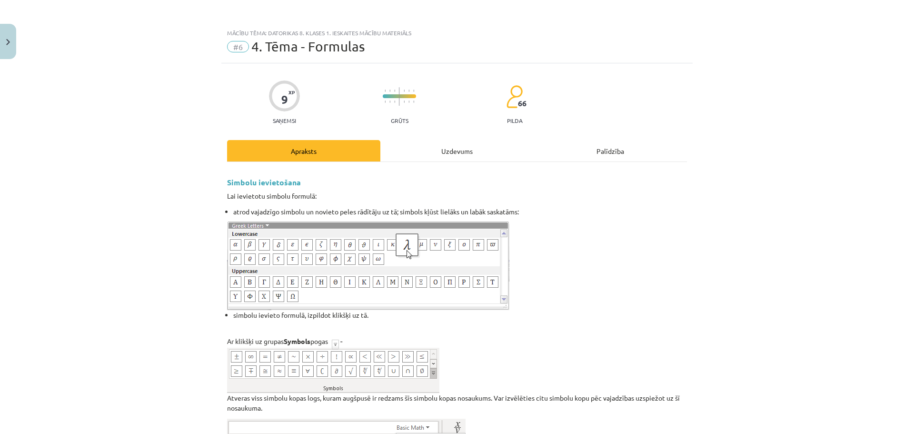
click at [452, 151] on div "Uzdevums" at bounding box center [457, 150] width 153 height 21
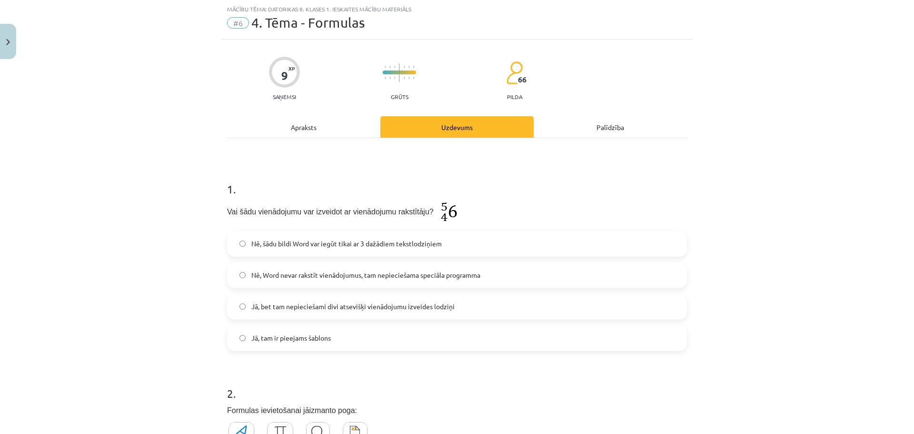
click at [393, 305] on span "Jā, bet tam nepieciešami divi atsevišķi vienādojumu izveides lodziņi" at bounding box center [352, 306] width 203 height 10
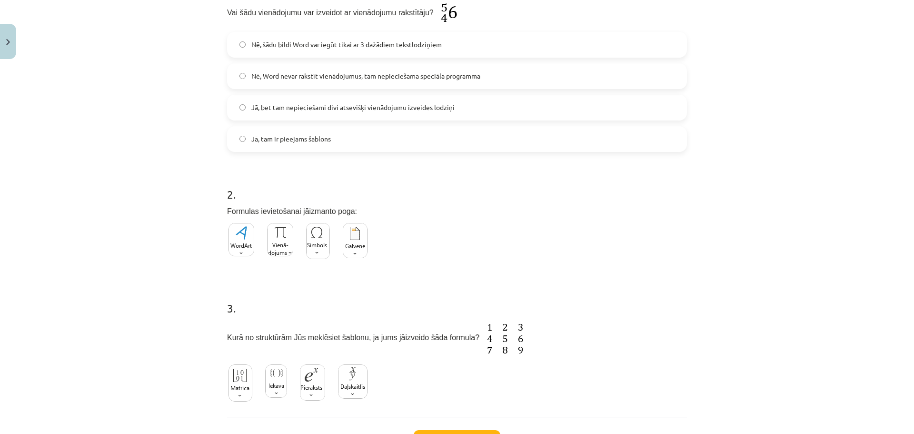
scroll to position [262, 0]
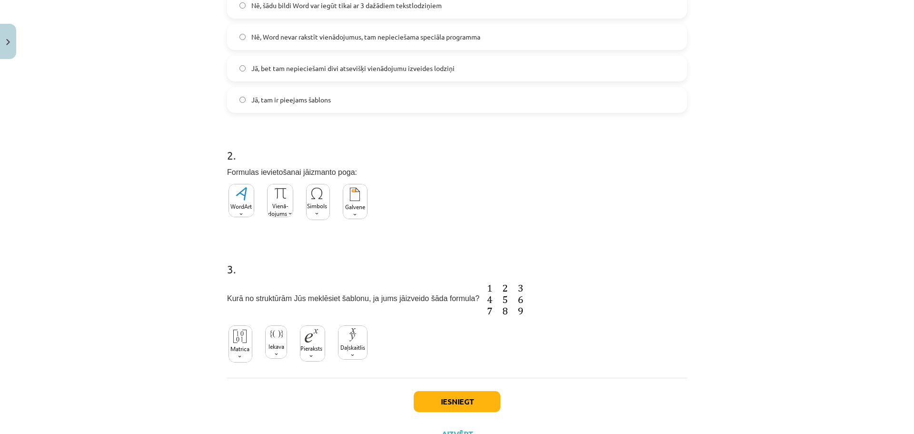
click at [240, 346] on img at bounding box center [241, 343] width 24 height 37
click at [445, 405] on button "Iesniegt" at bounding box center [457, 401] width 87 height 21
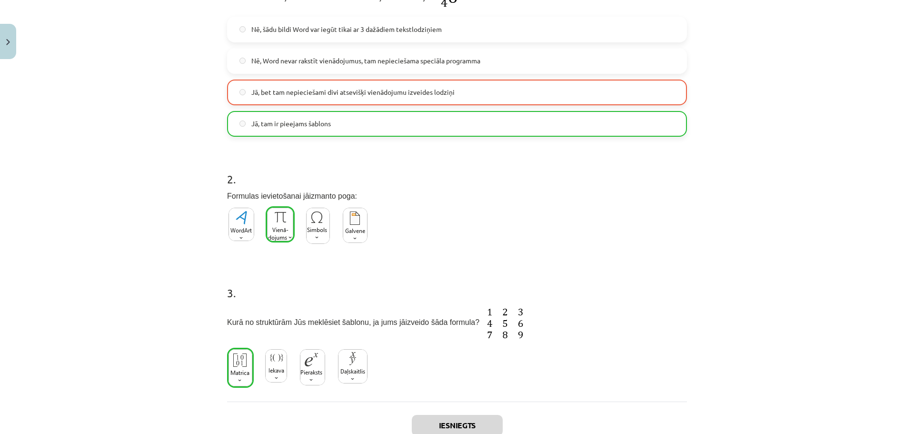
scroll to position [333, 0]
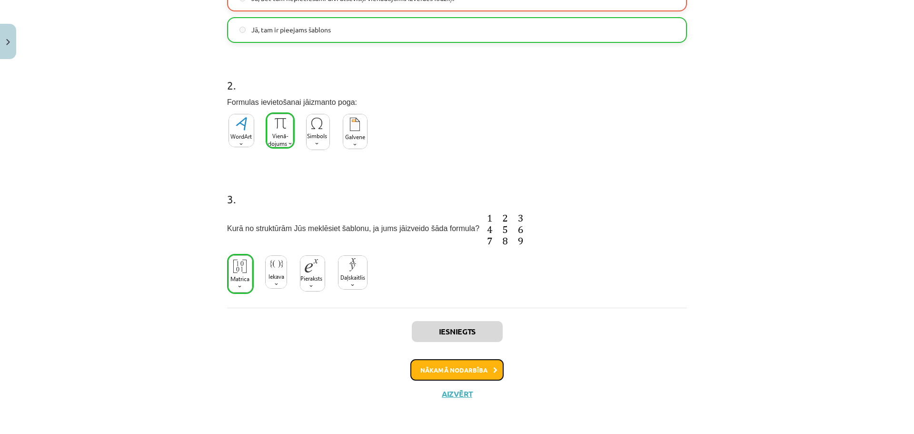
click at [453, 371] on button "Nākamā nodarbība" at bounding box center [457, 370] width 93 height 22
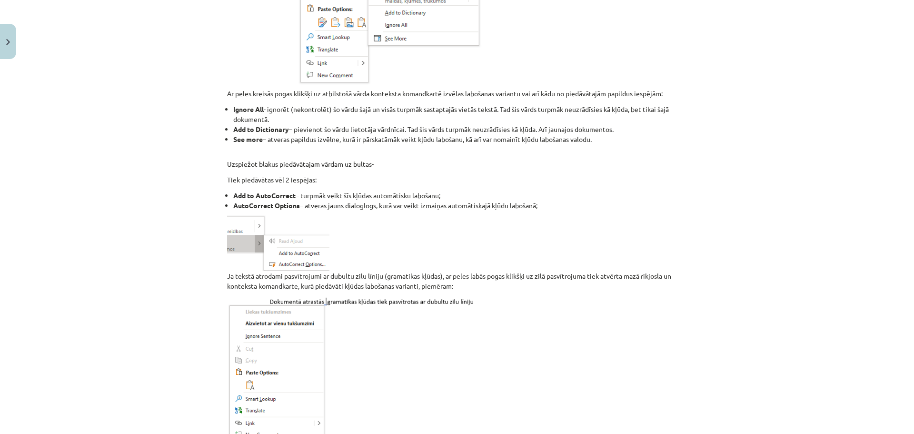
scroll to position [757, 0]
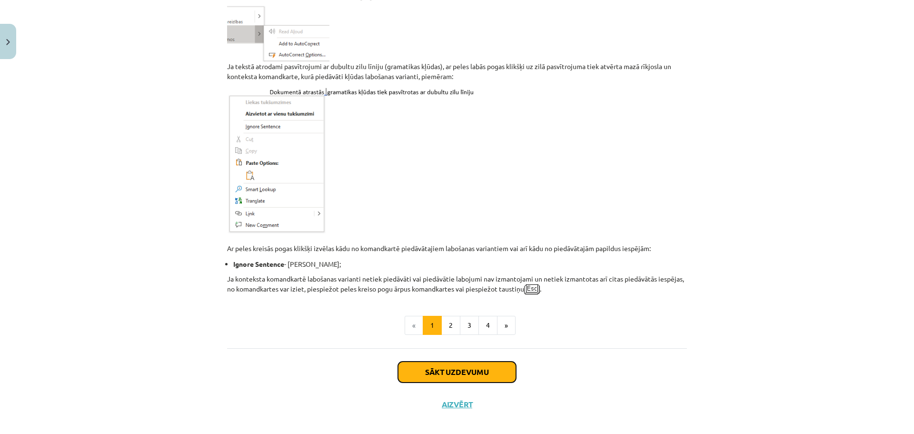
click at [465, 362] on button "Sākt uzdevumu" at bounding box center [457, 371] width 118 height 21
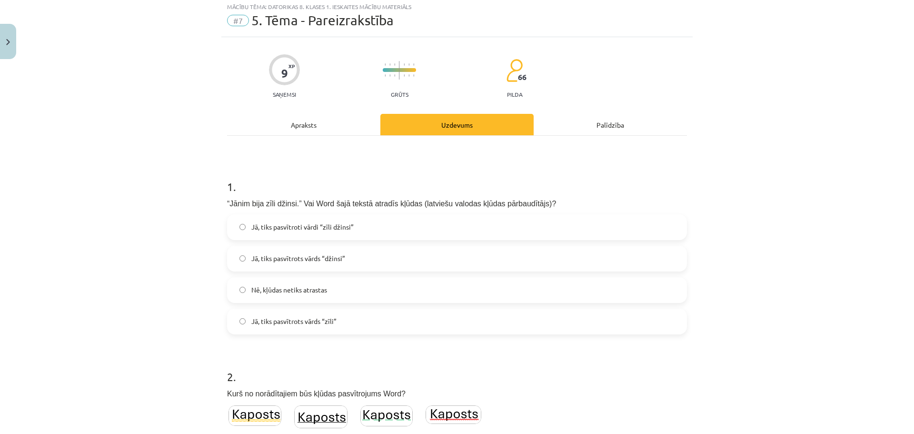
scroll to position [24, 0]
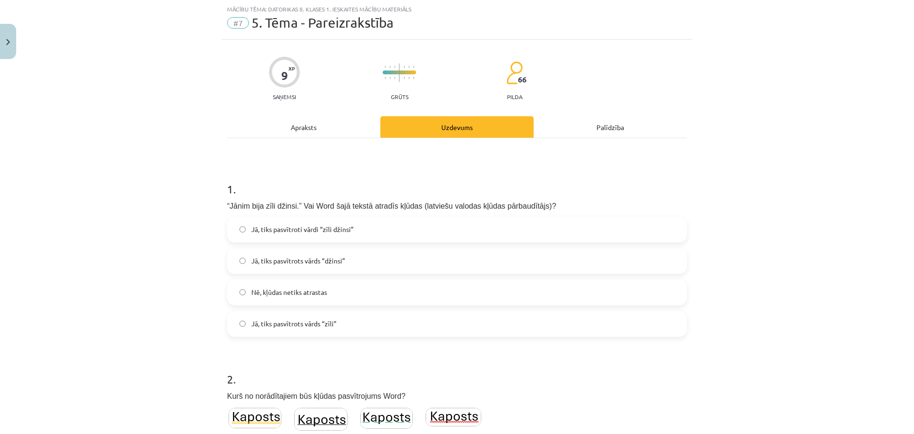
click at [339, 319] on label "Jā, tiks pasvītrots vārds “zīli”" at bounding box center [457, 324] width 458 height 24
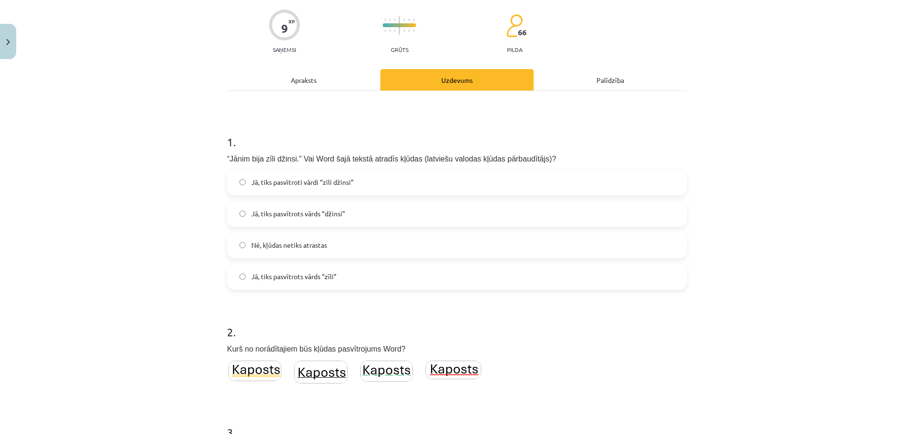
scroll to position [71, 0]
click at [458, 370] on img at bounding box center [454, 369] width 56 height 19
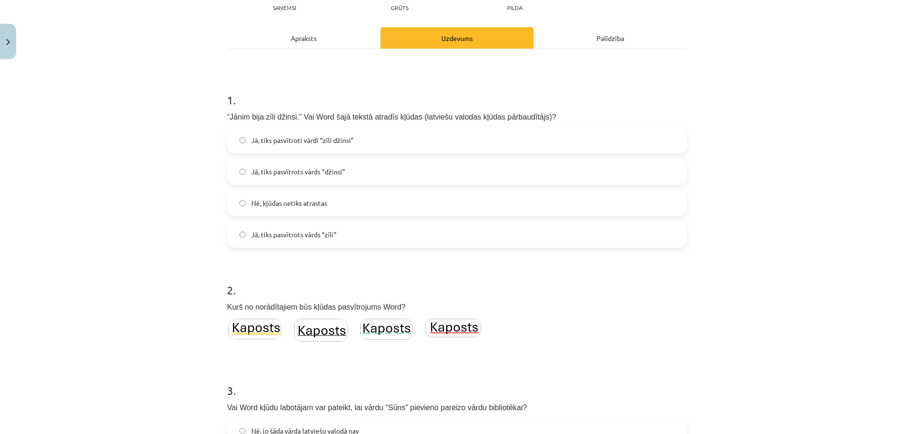
scroll to position [262, 0]
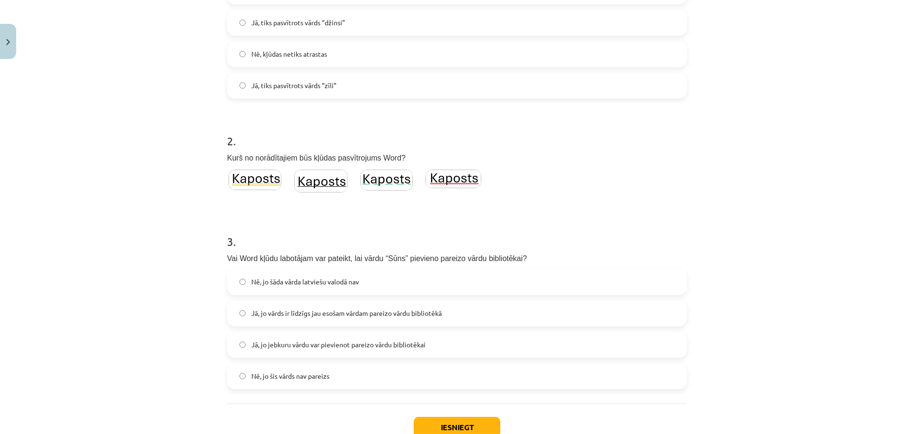
click at [356, 277] on span "Nē, jo šāda vārda latviešu valodā nav" at bounding box center [305, 282] width 108 height 10
click at [291, 379] on span "Nē, jo šis vārds nav pareizs" at bounding box center [290, 376] width 78 height 10
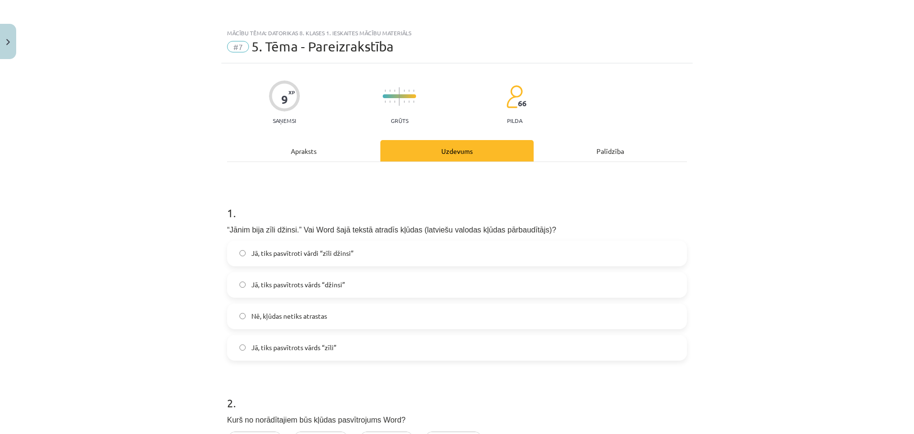
click at [287, 150] on div "Apraksts" at bounding box center [303, 150] width 153 height 21
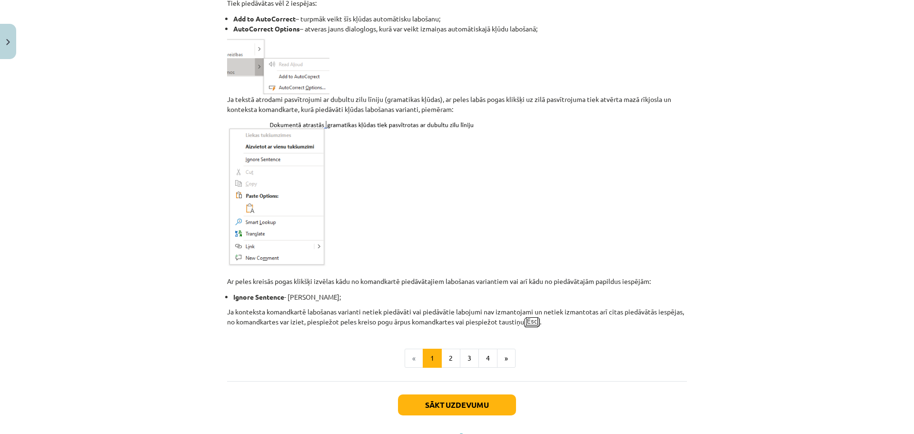
scroll to position [757, 0]
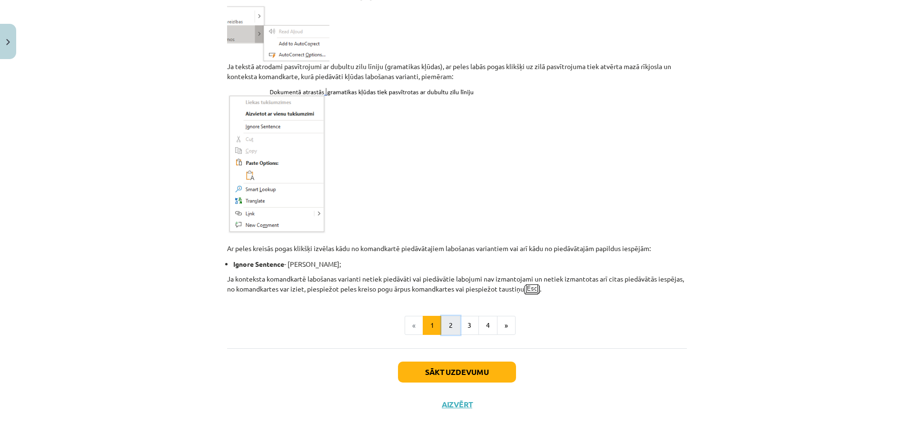
click at [452, 316] on button "2" at bounding box center [450, 325] width 19 height 19
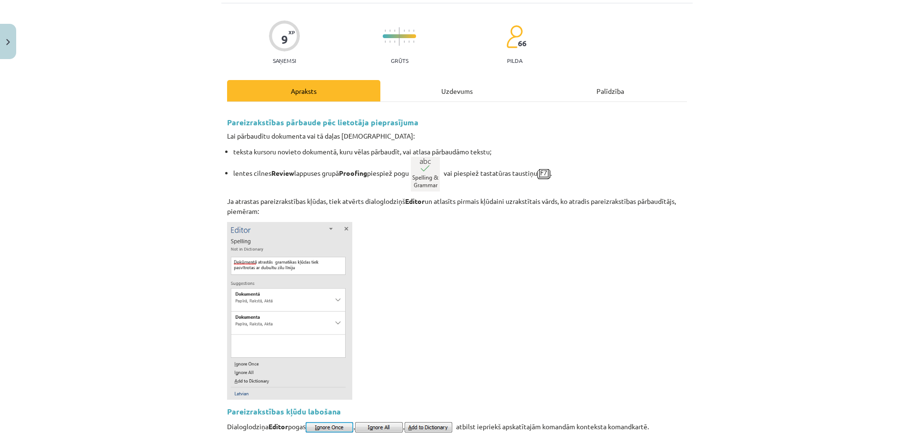
scroll to position [0, 0]
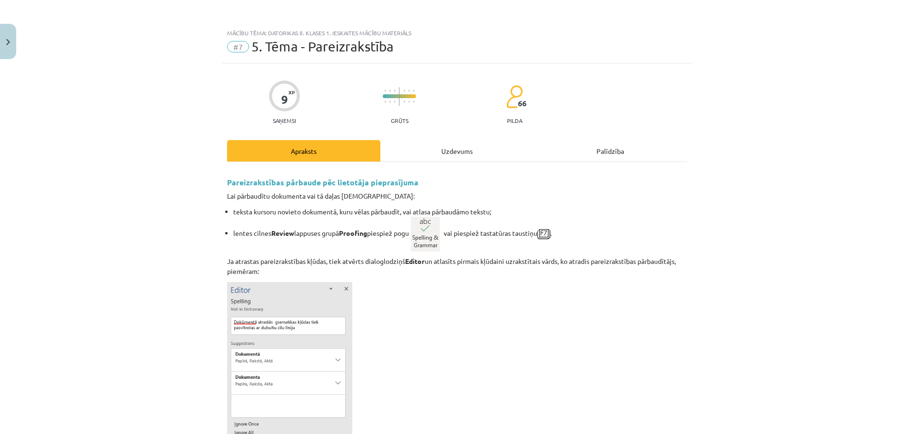
click at [447, 146] on div "Uzdevums" at bounding box center [457, 150] width 153 height 21
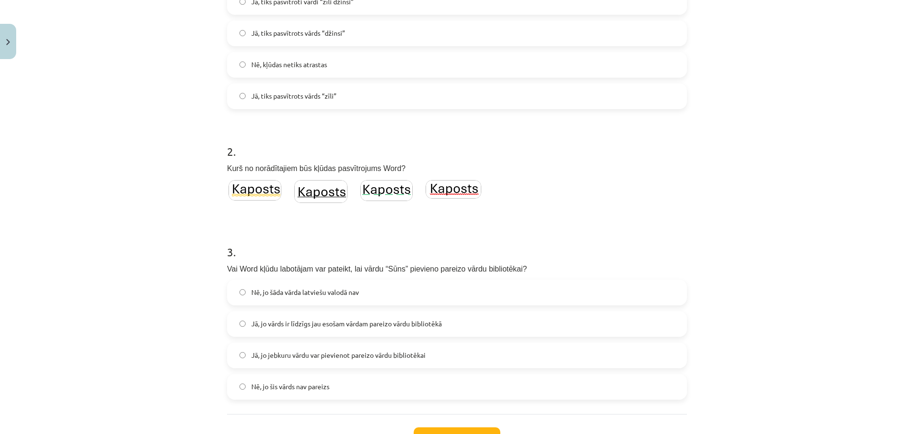
scroll to position [262, 0]
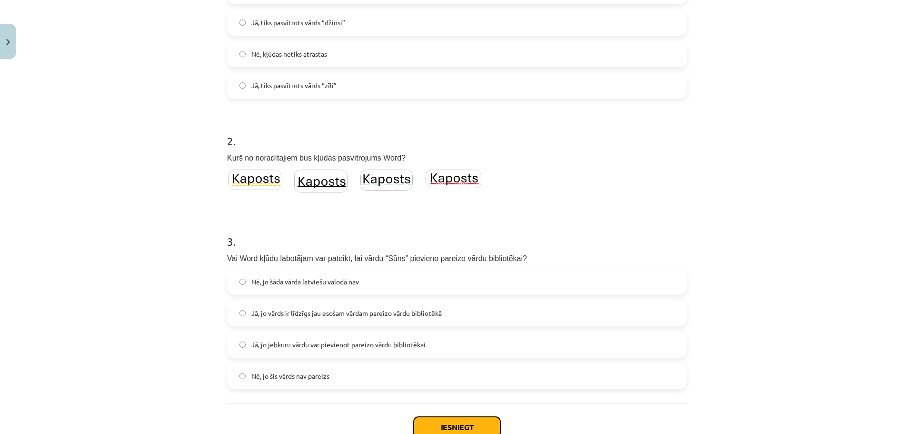
click at [441, 426] on button "Iesniegt" at bounding box center [457, 427] width 87 height 21
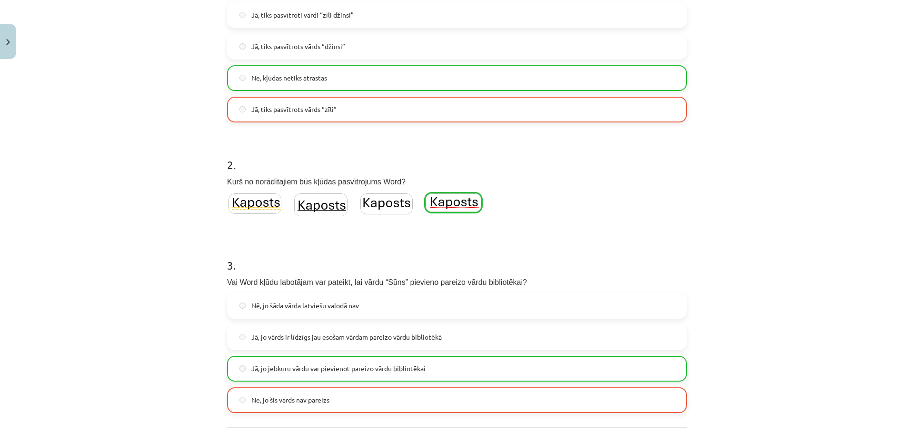
scroll to position [358, 0]
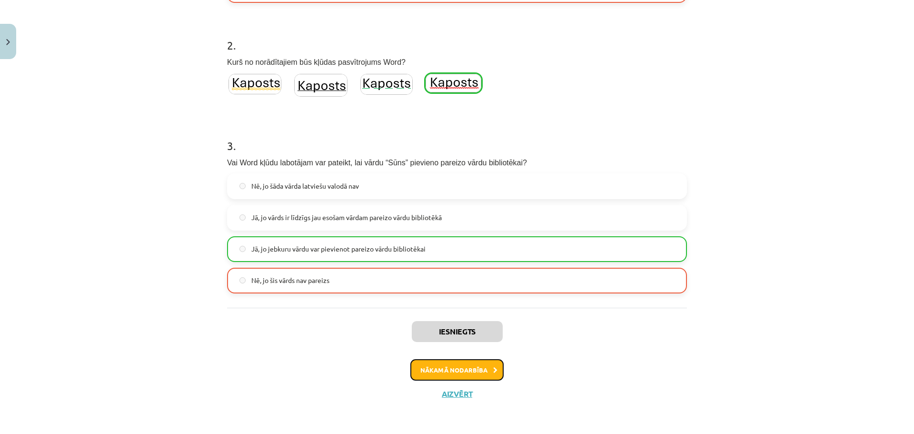
click at [453, 368] on button "Nākamā nodarbība" at bounding box center [457, 370] width 93 height 22
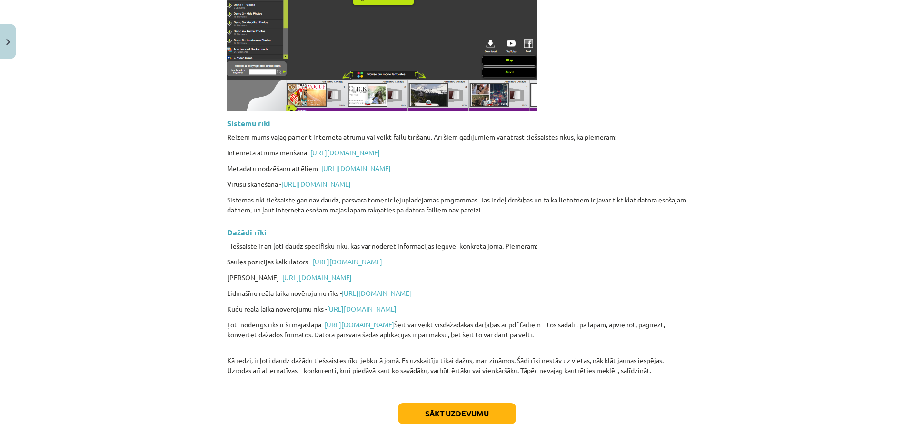
scroll to position [2215, 0]
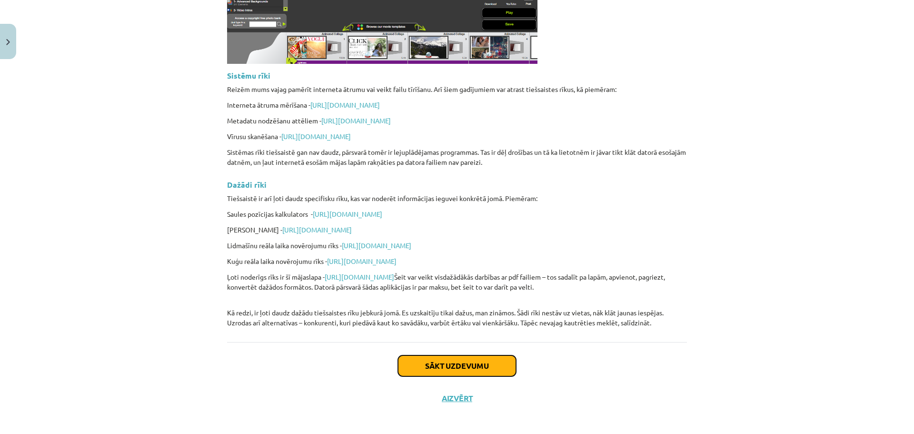
click at [444, 361] on button "Sākt uzdevumu" at bounding box center [457, 365] width 118 height 21
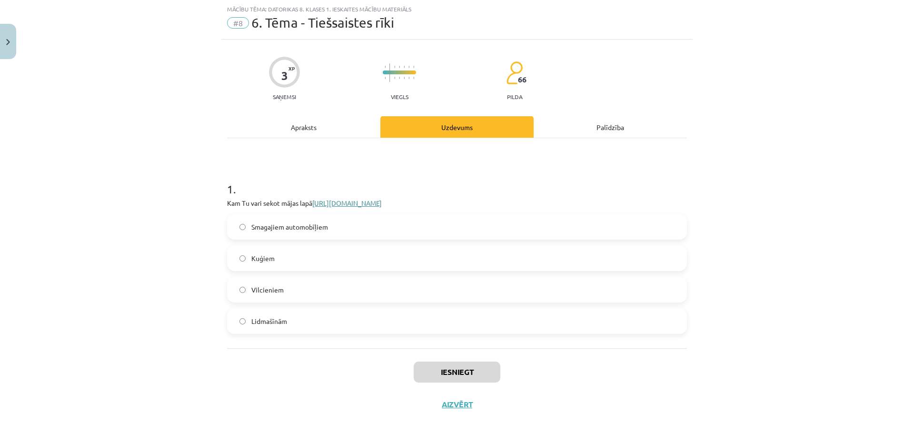
click at [343, 201] on link "https://www.flightradar24.com/56.65,23.73/10" at bounding box center [347, 203] width 70 height 9
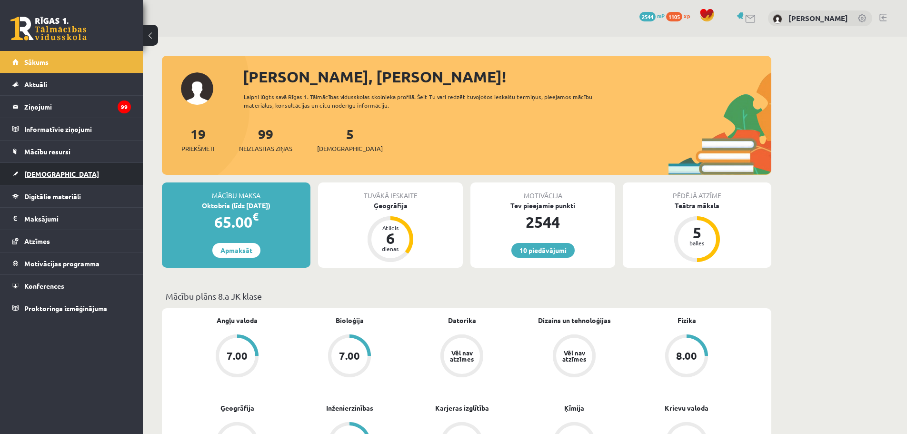
click at [42, 168] on link "[DEMOGRAPHIC_DATA]" at bounding box center [71, 174] width 119 height 22
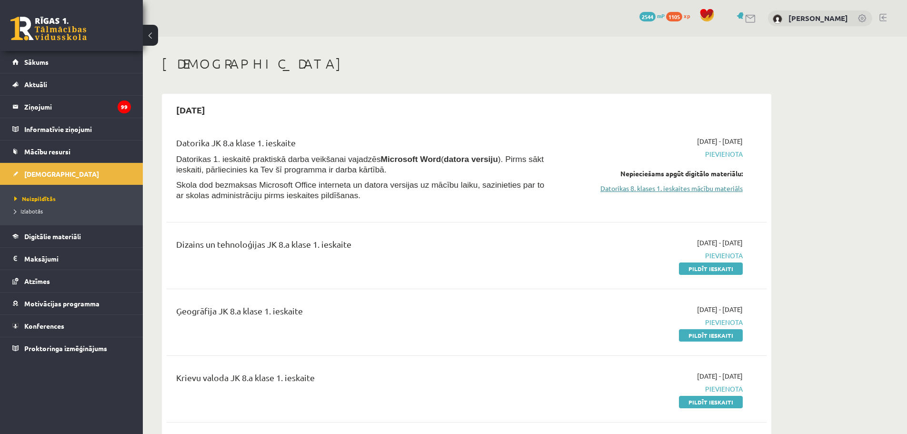
click at [645, 187] on link "Datorikas 8. klases 1. ieskaites mācību materiāls" at bounding box center [653, 188] width 180 height 10
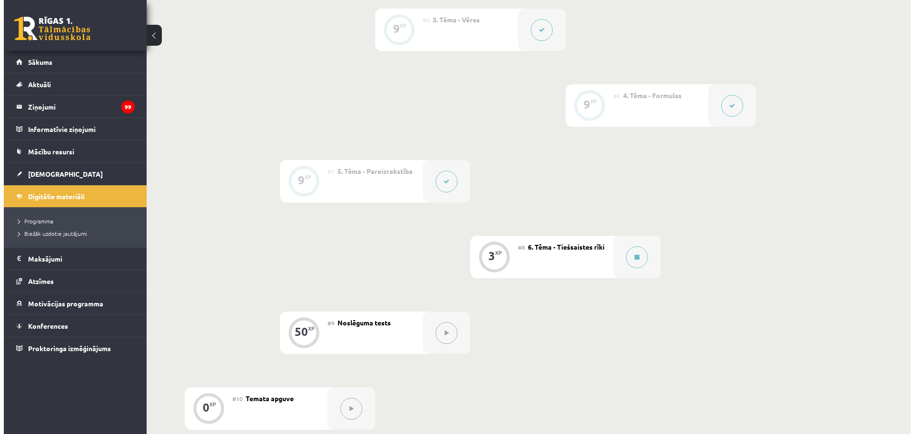
scroll to position [541, 0]
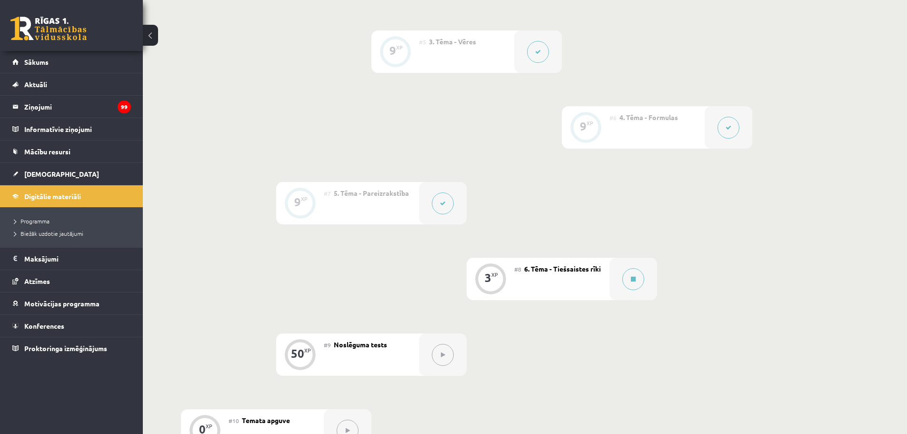
click at [546, 273] on span "6. Tēma - Tiešsaistes rīki" at bounding box center [562, 268] width 77 height 9
click at [632, 281] on button at bounding box center [633, 279] width 22 height 22
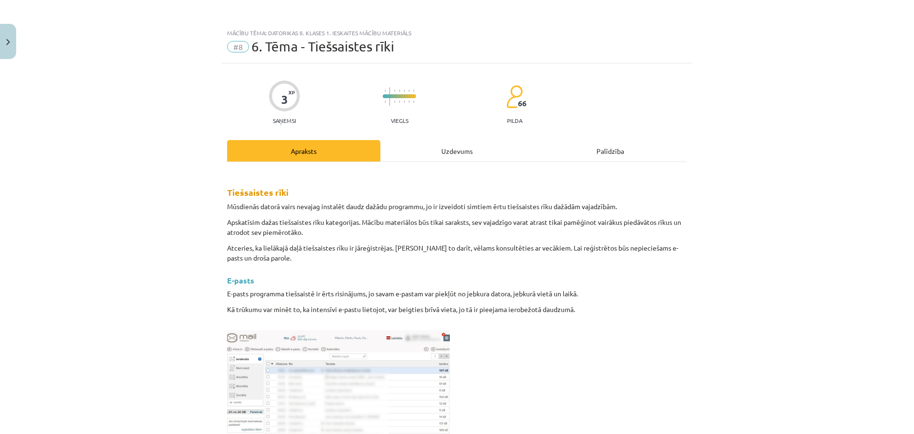
click at [466, 152] on div "Uzdevums" at bounding box center [457, 150] width 153 height 21
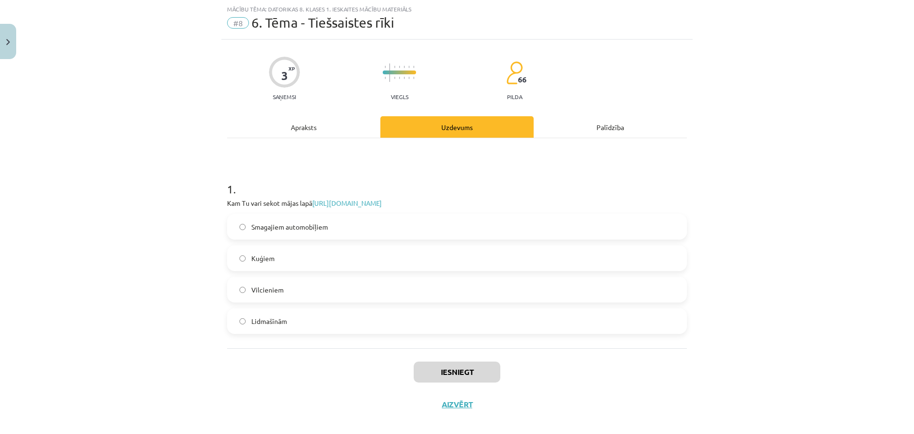
click at [273, 321] on span "Lidmašīnām" at bounding box center [269, 321] width 36 height 10
click at [463, 372] on button "Iesniegt" at bounding box center [457, 371] width 87 height 21
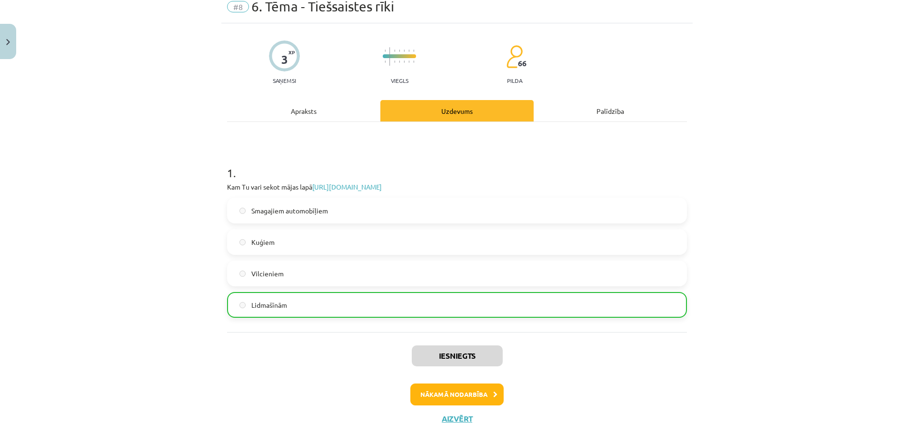
scroll to position [17, 0]
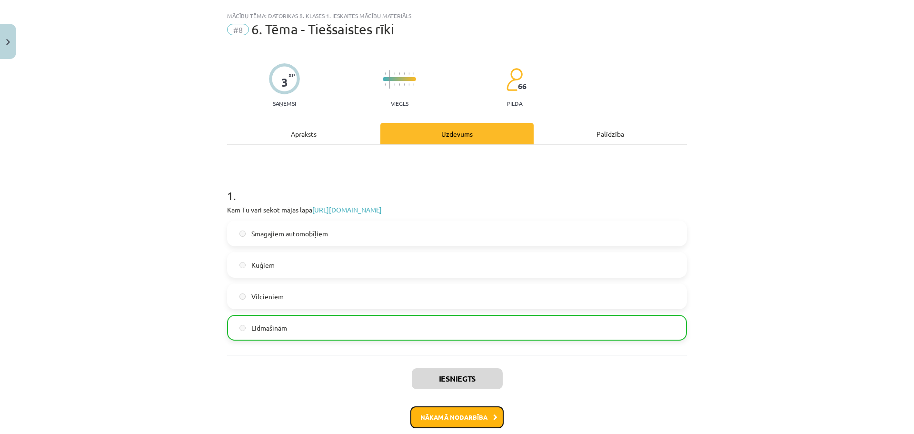
click at [451, 413] on button "Nākamā nodarbība" at bounding box center [457, 417] width 93 height 22
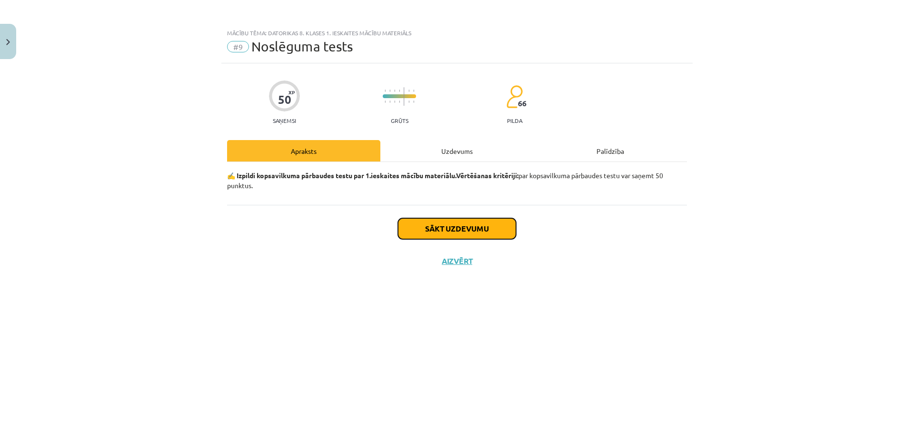
click at [459, 226] on button "Sākt uzdevumu" at bounding box center [457, 228] width 118 height 21
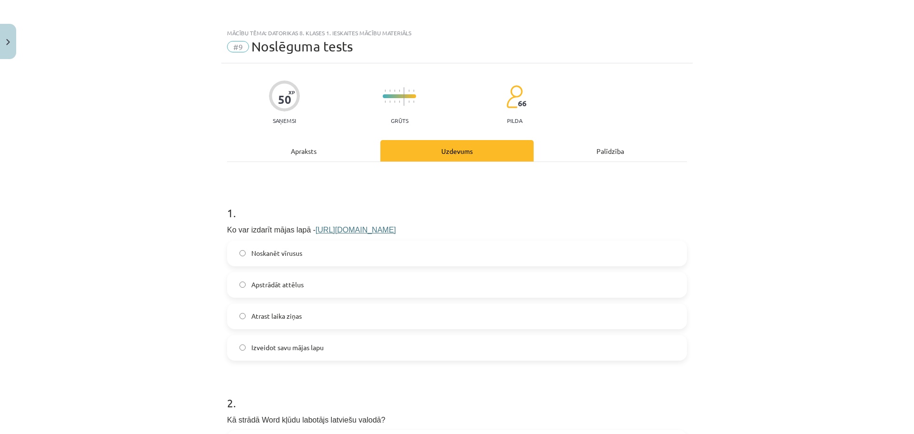
click at [349, 228] on link "[URL][DOMAIN_NAME]" at bounding box center [356, 230] width 80 height 8
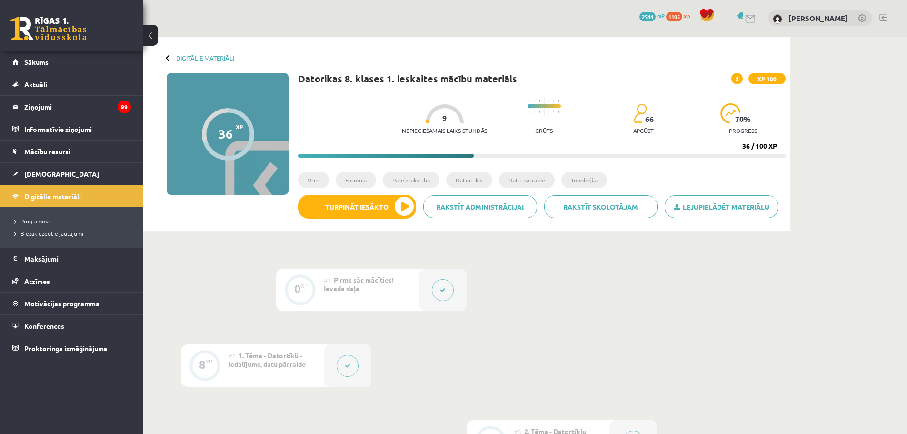
scroll to position [541, 0]
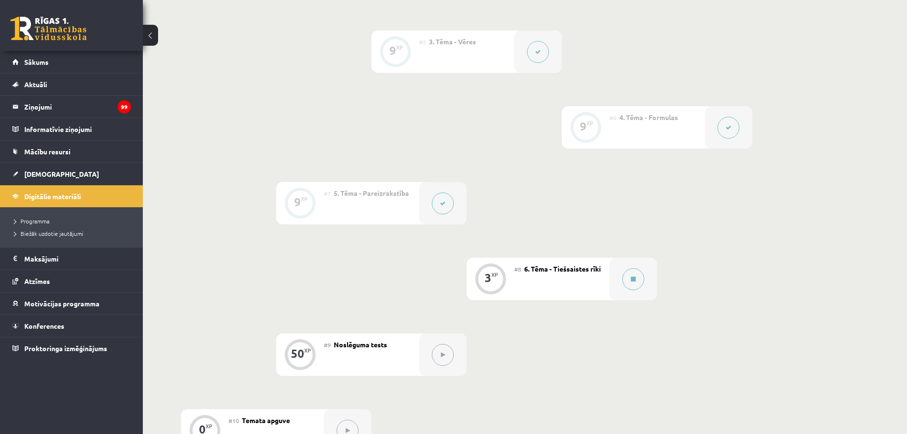
click at [560, 273] on span "6. Tēma - Tiešsaistes rīki" at bounding box center [562, 268] width 77 height 9
click at [490, 281] on div "3" at bounding box center [488, 277] width 7 height 9
click at [405, 348] on div "#9 Noslēguma tests" at bounding box center [371, 354] width 95 height 42
drag, startPoint x: 362, startPoint y: 344, endPoint x: 419, endPoint y: 362, distance: 59.6
click at [363, 345] on div "#9 Noslēguma tests" at bounding box center [371, 354] width 95 height 42
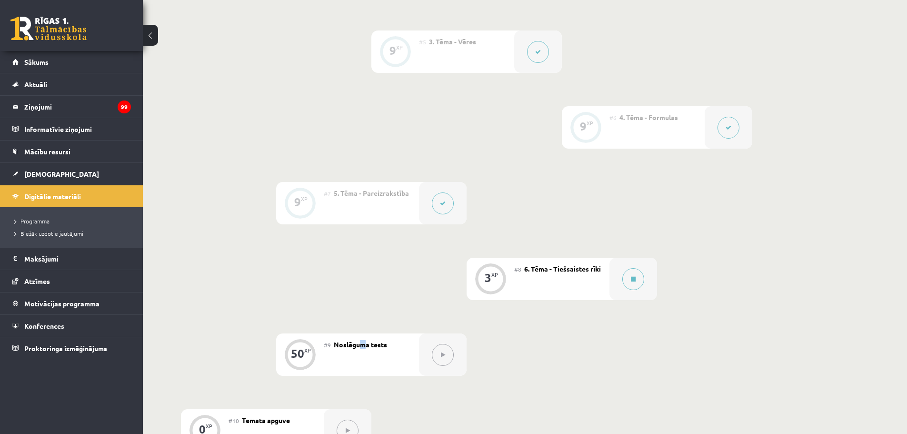
click at [446, 361] on button at bounding box center [443, 355] width 22 height 22
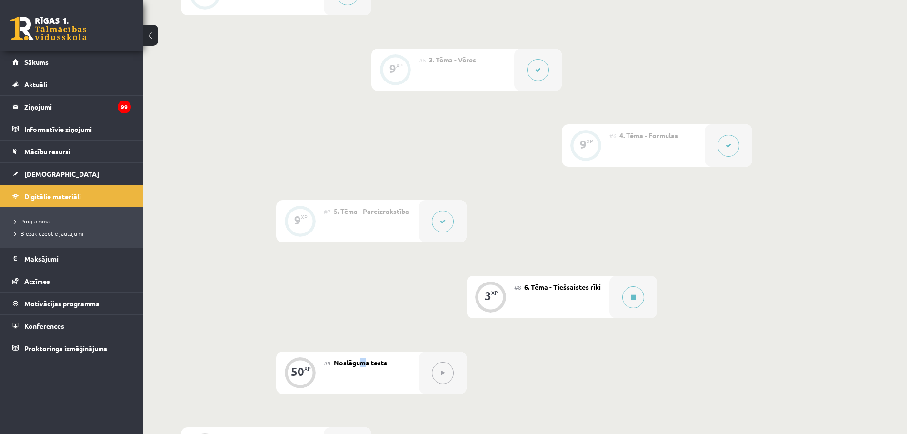
scroll to position [684, 0]
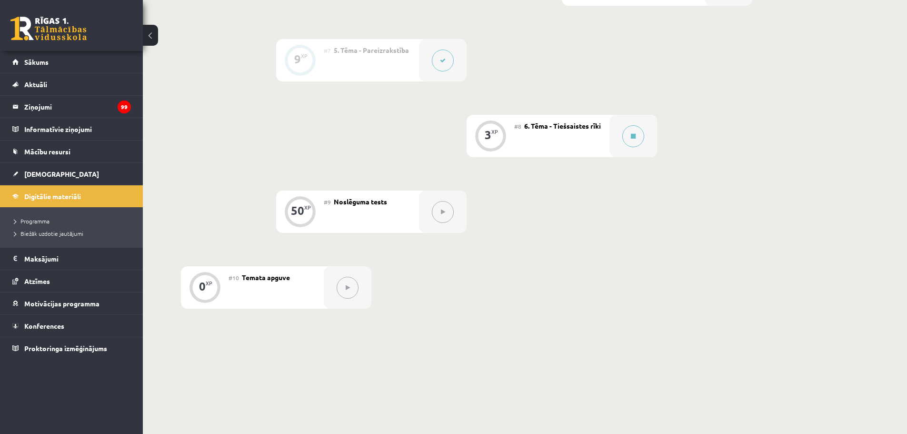
click at [575, 130] on span "6. Tēma - Tiešsaistes rīki" at bounding box center [562, 125] width 77 height 9
click at [351, 215] on div "#9 Noslēguma tests" at bounding box center [371, 212] width 95 height 42
drag, startPoint x: 303, startPoint y: 224, endPoint x: 372, endPoint y: 212, distance: 70.0
click at [304, 223] on div "50 XP" at bounding box center [300, 210] width 29 height 29
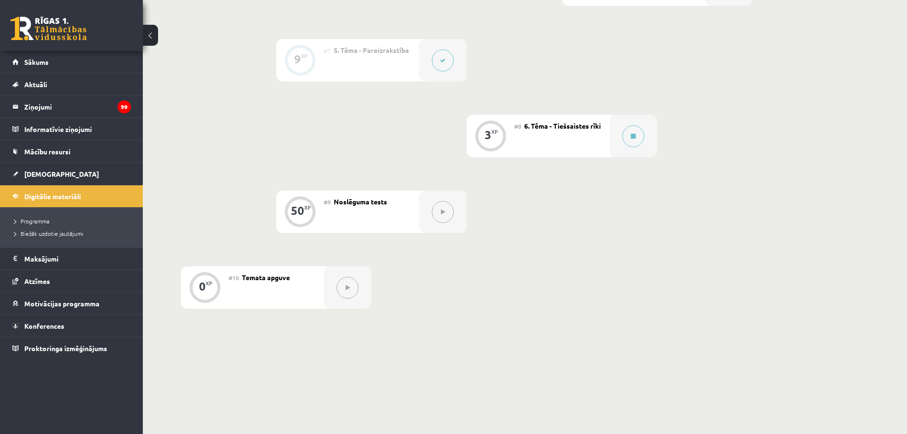
click at [446, 222] on button at bounding box center [443, 212] width 22 height 22
click at [41, 172] on span "[DEMOGRAPHIC_DATA]" at bounding box center [61, 174] width 75 height 9
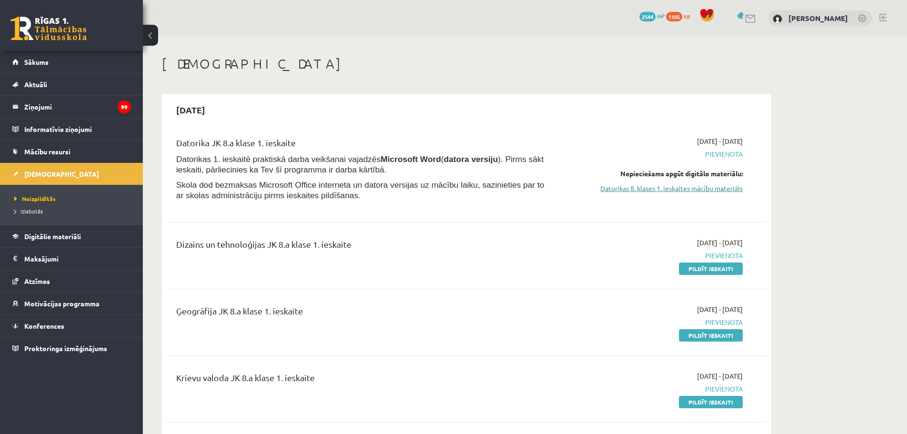
click at [704, 188] on link "Datorikas 8. klases 1. ieskaites mācību materiāls" at bounding box center [653, 188] width 180 height 10
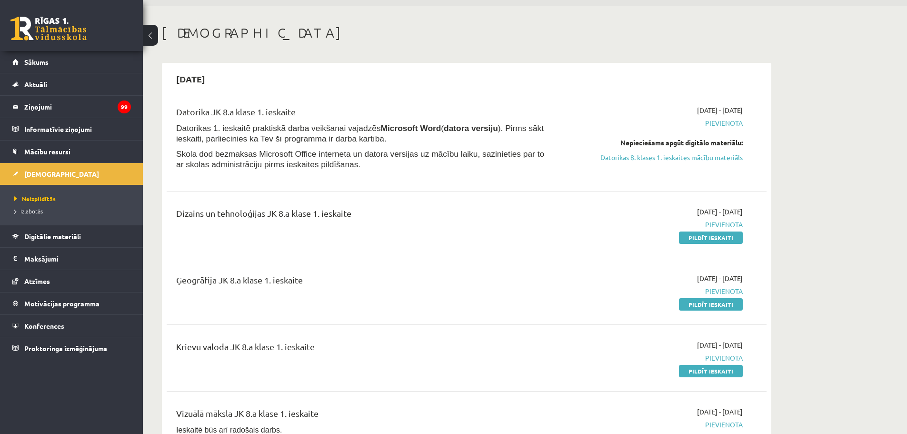
scroll to position [48, 0]
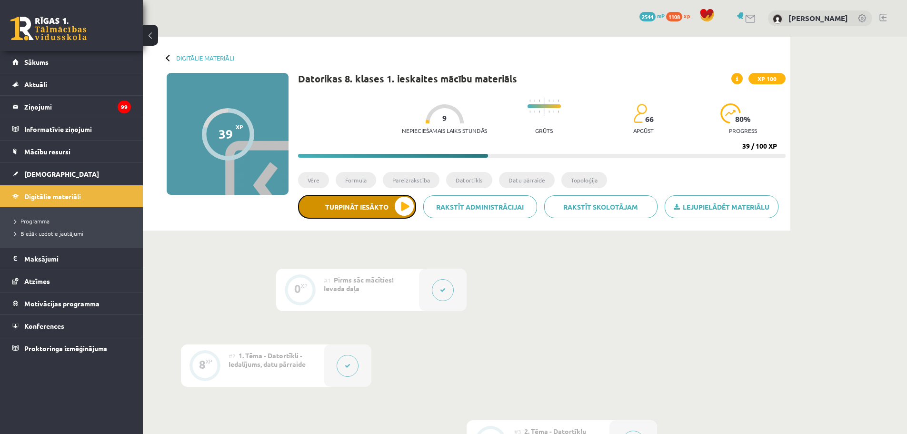
drag, startPoint x: 355, startPoint y: 217, endPoint x: 358, endPoint y: 210, distance: 7.9
click at [358, 210] on button "Turpināt iesākto" at bounding box center [357, 207] width 118 height 24
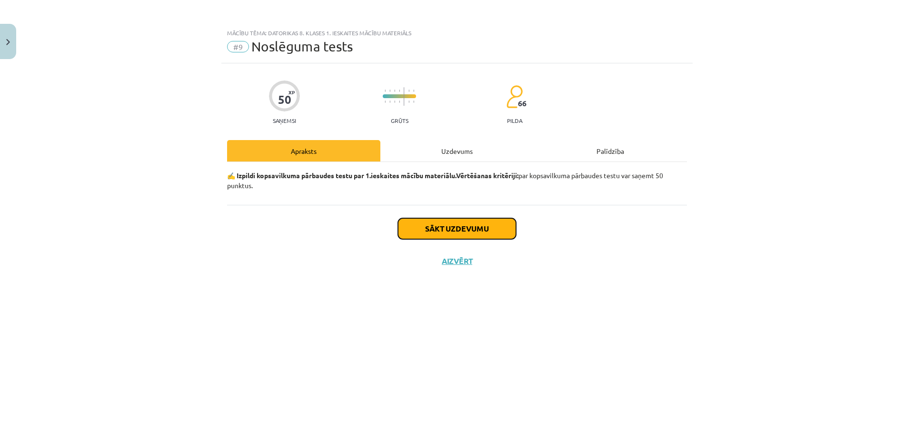
click at [443, 230] on button "Sākt uzdevumu" at bounding box center [457, 228] width 118 height 21
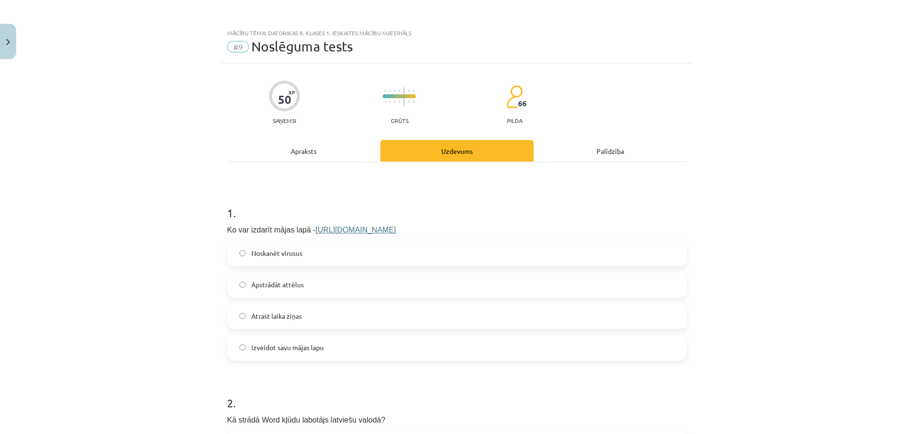
click at [283, 346] on span "Izveidot savu mājas lapu" at bounding box center [287, 347] width 72 height 10
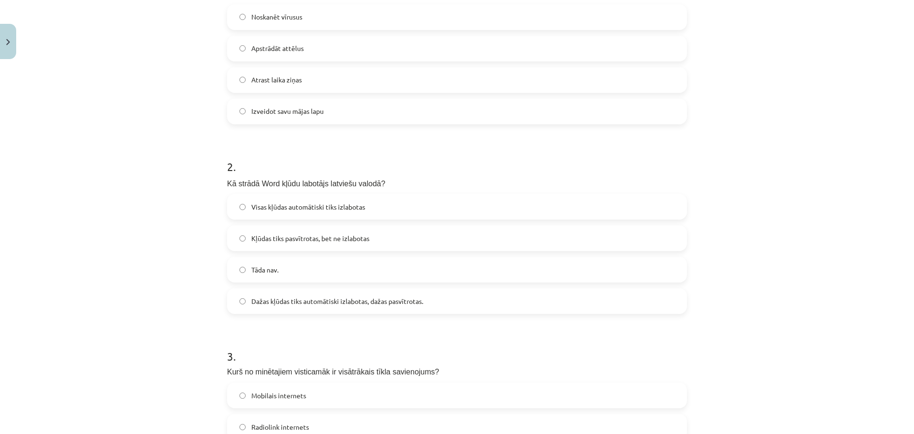
scroll to position [238, 0]
click at [337, 237] on span "Kļūdas tiks pasvītrotas, bet ne izlabotas" at bounding box center [310, 236] width 118 height 10
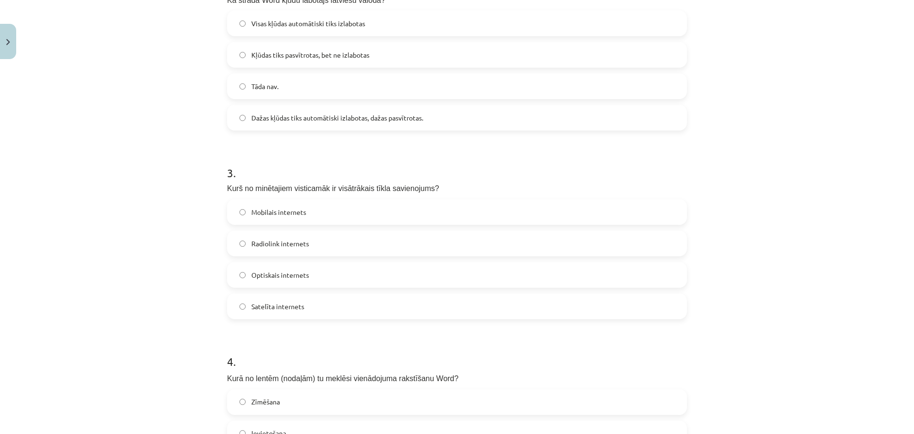
scroll to position [429, 0]
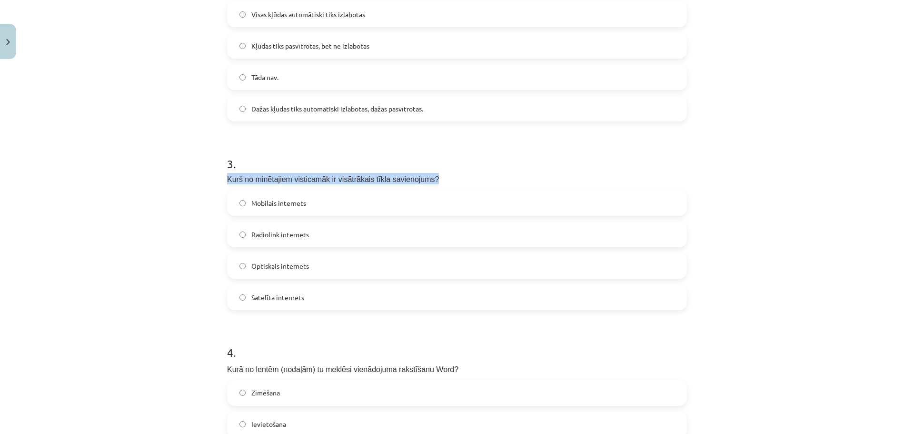
drag, startPoint x: 225, startPoint y: 176, endPoint x: 423, endPoint y: 172, distance: 198.2
click at [423, 172] on div "3 . Kurš no minētajiem visticamāk ir visātrākais tīkla savienojums? Mobilais in…" at bounding box center [457, 225] width 460 height 170
copy span "Kurš no minētajiem visticamāk ir visātrākais tīkla savienojums?"
drag, startPoint x: 309, startPoint y: 263, endPoint x: 248, endPoint y: 266, distance: 61.0
click at [248, 266] on label "Optiskais internets" at bounding box center [457, 266] width 458 height 24
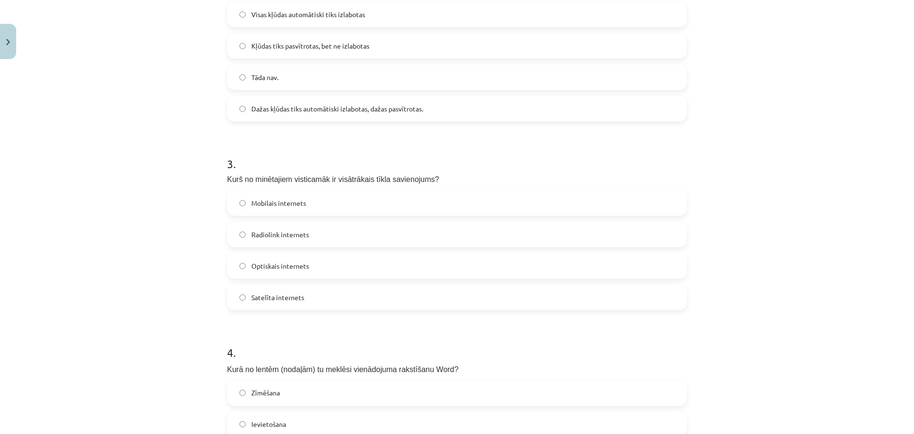
drag, startPoint x: 252, startPoint y: 262, endPoint x: 251, endPoint y: 297, distance: 34.3
click at [251, 297] on span "Satelīta internets" at bounding box center [277, 297] width 53 height 10
drag, startPoint x: 313, startPoint y: 296, endPoint x: 247, endPoint y: 299, distance: 66.7
click at [247, 299] on label "Satelīta internets" at bounding box center [457, 297] width 458 height 24
copy span "Satelīta internets"
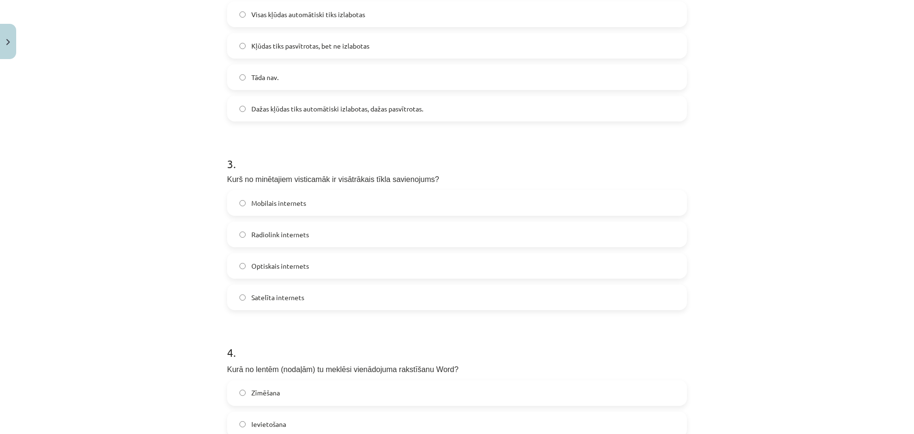
click at [377, 332] on h1 "4 ." at bounding box center [457, 344] width 460 height 30
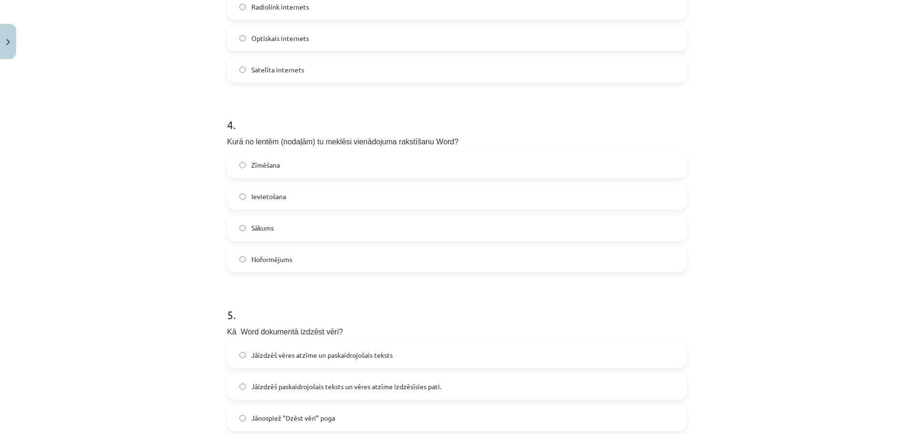
scroll to position [667, 0]
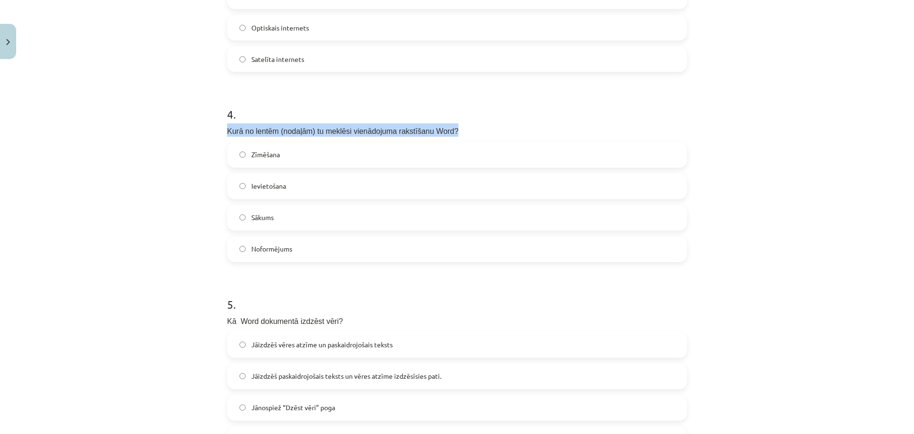
drag, startPoint x: 224, startPoint y: 126, endPoint x: 442, endPoint y: 127, distance: 218.1
click at [442, 127] on p "Kurā no lentēm (nodaļām) tu meklēsi vienādojuma rakstīšanu Word?" at bounding box center [457, 129] width 460 height 13
copy span "Kurā no lentēm (nodaļām) tu meklēsi vienādojuma rakstīšanu Word?"
click at [270, 186] on span "Ievietošana" at bounding box center [268, 186] width 35 height 10
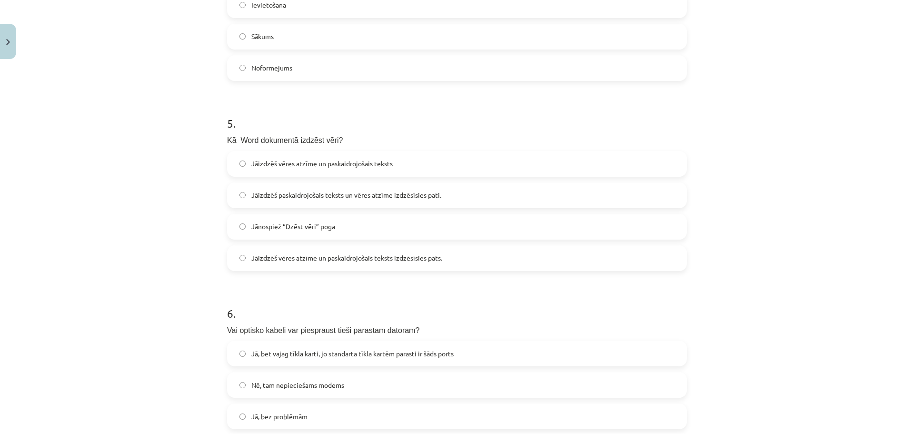
scroll to position [857, 0]
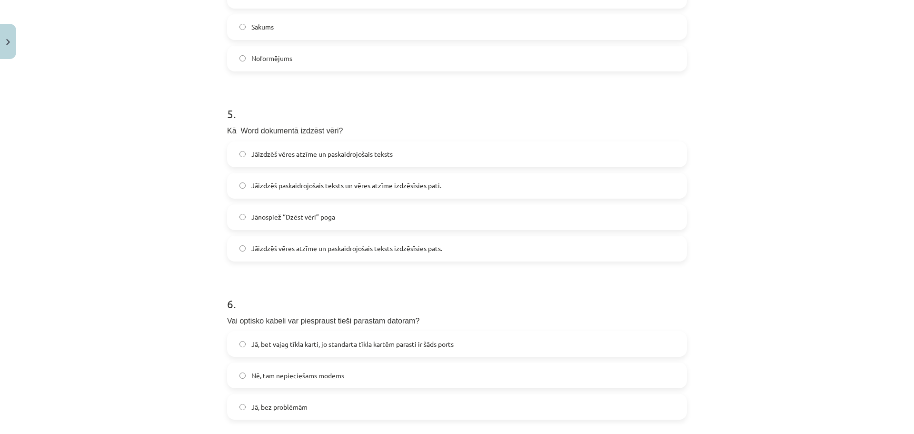
drag, startPoint x: 224, startPoint y: 127, endPoint x: 341, endPoint y: 120, distance: 116.9
click at [341, 120] on div "5 . Kā Word dokumentā izdzēst vēri? Jāizdzēš vēres atzīme un paskaidrojošais te…" at bounding box center [457, 175] width 460 height 171
click at [304, 121] on div "5 . Kā Word dokumentā izdzēst vēri? Jāizdzēš vēres atzīme un paskaidrojošais te…" at bounding box center [457, 175] width 460 height 171
drag, startPoint x: 220, startPoint y: 129, endPoint x: 339, endPoint y: 133, distance: 119.6
click at [339, 133] on div "50 XP Saņemsi Grūts 66 pilda Apraksts Uzdevums Palīdzība 1 . Ko var izdarīt māj…" at bounding box center [456, 236] width 471 height 2060
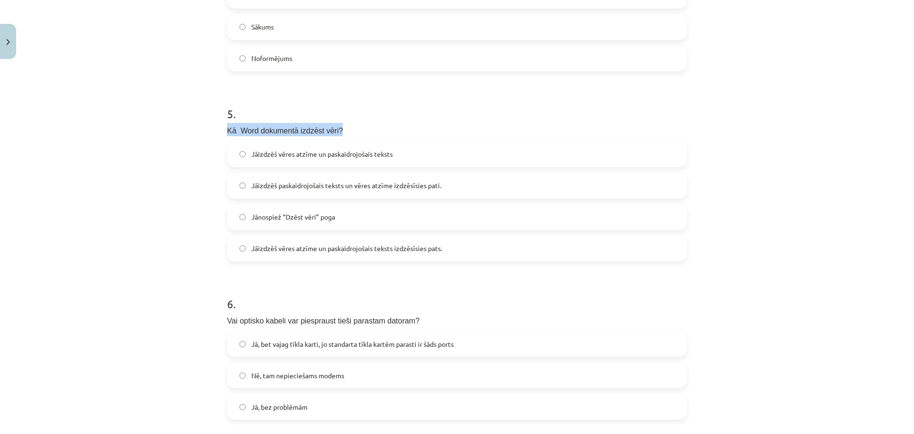
copy span "Kā Word dokumentā izdzēst vēri?"
click at [347, 246] on span "Jāizdzēš vēres atzīme un paskaidrojošais teksts izdzēsīsies pats." at bounding box center [346, 248] width 191 height 10
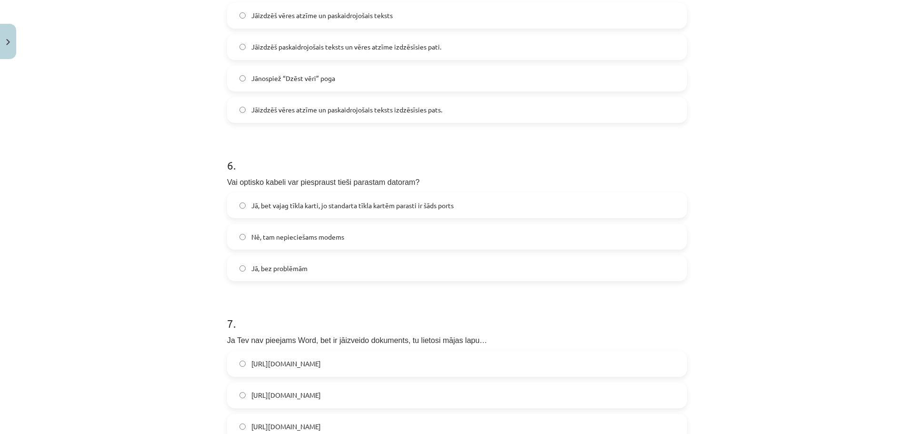
scroll to position [1000, 0]
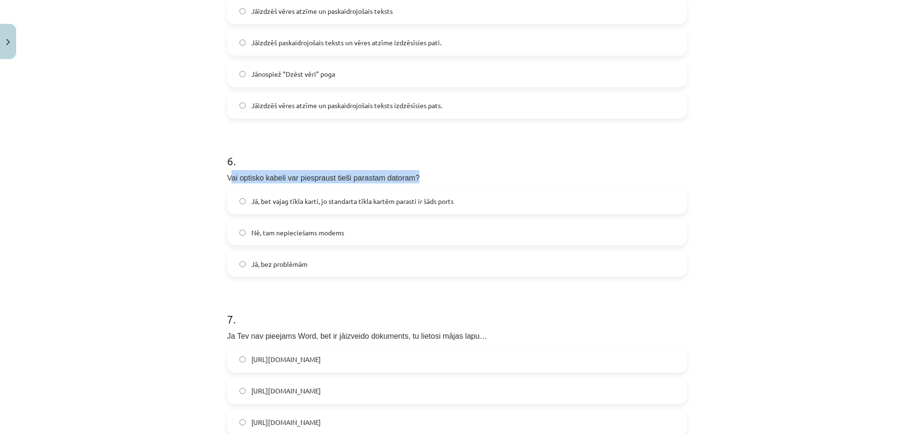
drag, startPoint x: 226, startPoint y: 172, endPoint x: 406, endPoint y: 173, distance: 180.0
click at [406, 173] on p "Vai optisko kabeli var piespraust tieši parastam datoram?" at bounding box center [457, 176] width 460 height 13
copy span "ai optisko kabeli var piespraust tieši parastam datoram?"
click at [304, 203] on span "Jā, bet vajag tīkla karti, jo standarta tīkla kartēm parasti ir šāds ports" at bounding box center [352, 201] width 202 height 10
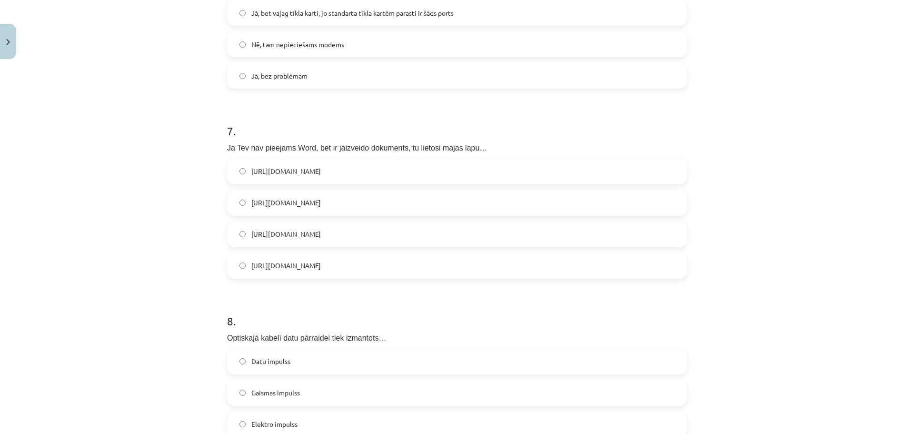
scroll to position [1191, 0]
drag, startPoint x: 372, startPoint y: 164, endPoint x: 243, endPoint y: 156, distance: 128.8
click at [243, 156] on div "[URL][DOMAIN_NAME]" at bounding box center [457, 169] width 460 height 26
copy span "[URL][DOMAIN_NAME]"
drag, startPoint x: 331, startPoint y: 198, endPoint x: 244, endPoint y: 207, distance: 87.6
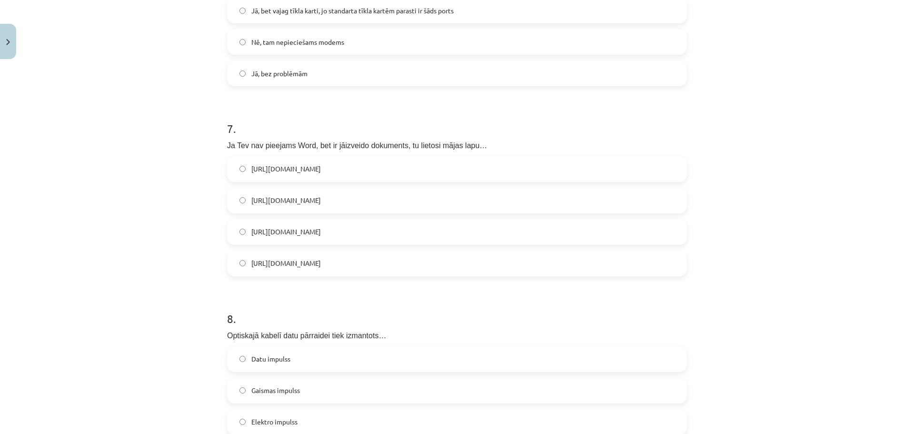
click at [244, 207] on label "[URL][DOMAIN_NAME]" at bounding box center [457, 201] width 458 height 24
copy span "[URL][DOMAIN_NAME]"
drag, startPoint x: 329, startPoint y: 232, endPoint x: 250, endPoint y: 231, distance: 79.1
click at [249, 231] on label "[URL][DOMAIN_NAME]" at bounding box center [457, 232] width 458 height 24
copy span "[URL][DOMAIN_NAME]"
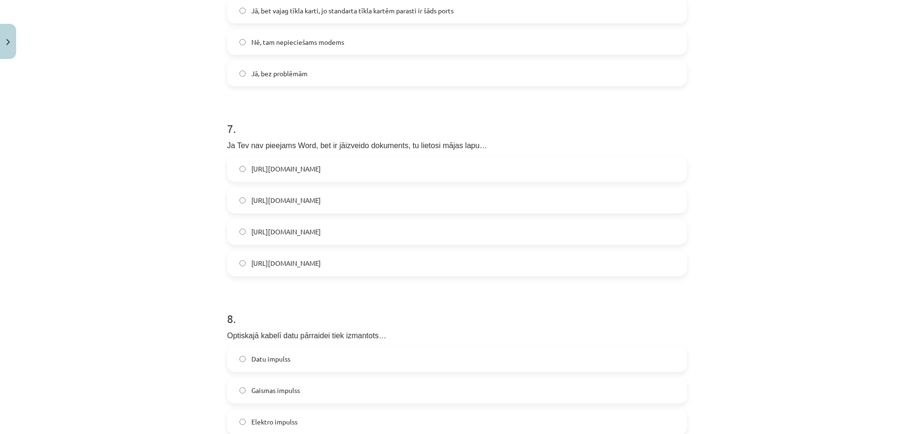
drag, startPoint x: 370, startPoint y: 260, endPoint x: 249, endPoint y: 262, distance: 121.5
click at [249, 262] on label "[URL][DOMAIN_NAME]" at bounding box center [457, 263] width 458 height 24
copy span "[URL][DOMAIN_NAME]"
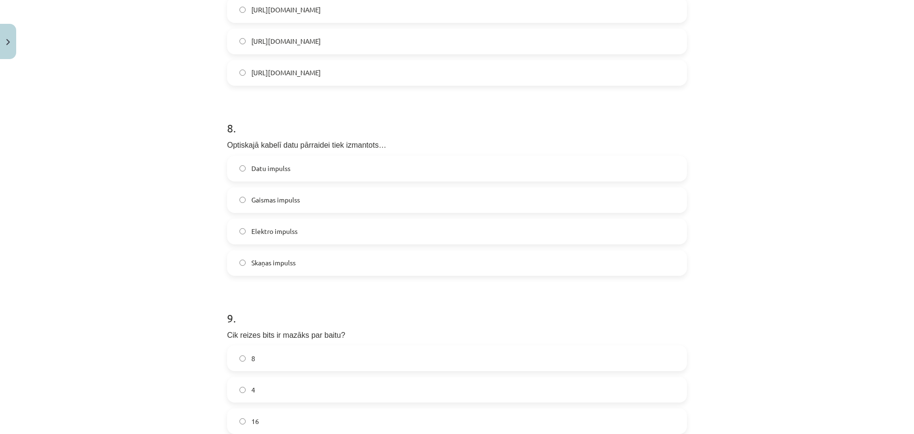
scroll to position [1429, 0]
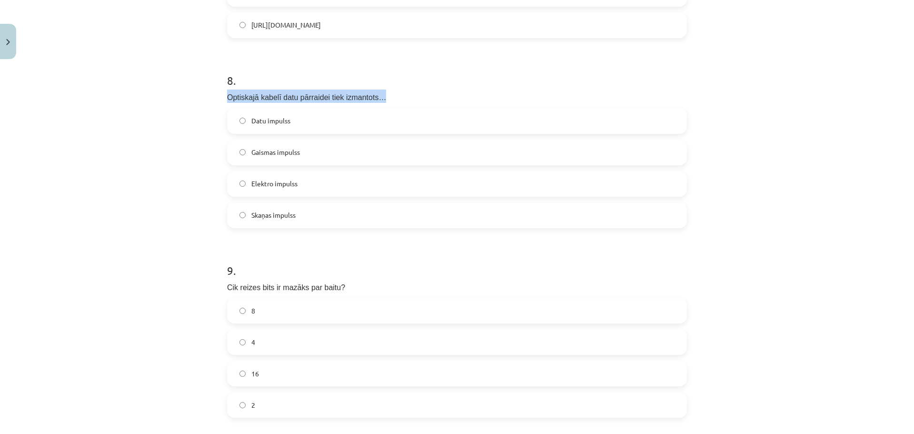
drag, startPoint x: 224, startPoint y: 95, endPoint x: 376, endPoint y: 94, distance: 151.5
click at [376, 94] on p "Optiskajā kabelī datu pārraidei tiek izmantots…" at bounding box center [457, 96] width 460 height 13
copy span "Optiskajā kabelī datu pārraidei tiek izmantots…"
click at [295, 152] on span "Gaismas impulss" at bounding box center [275, 152] width 49 height 10
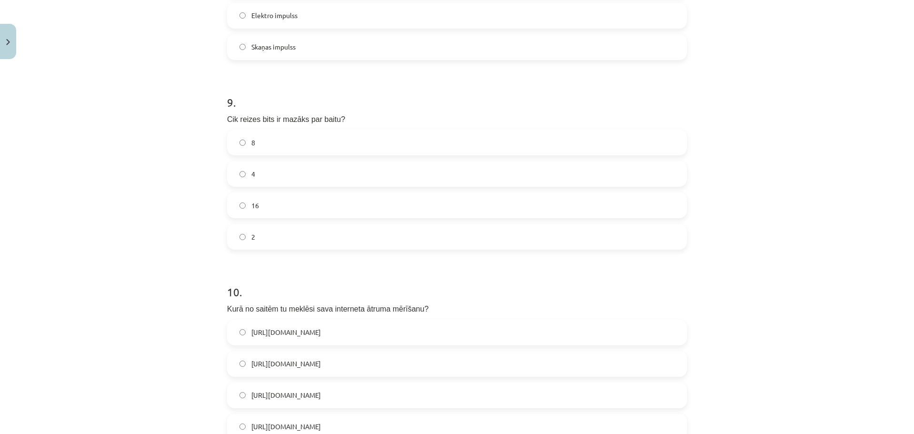
scroll to position [1619, 0]
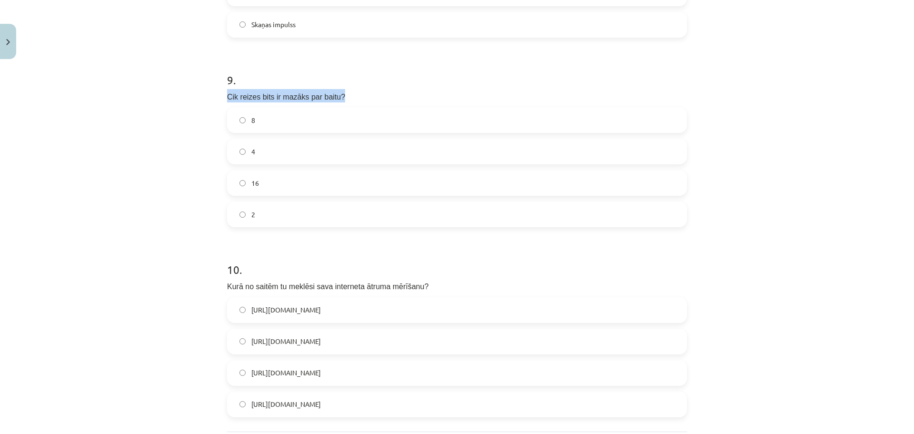
drag, startPoint x: 225, startPoint y: 96, endPoint x: 339, endPoint y: 88, distance: 114.1
click at [339, 88] on div "9 . Cik reizes bits ir mazāks par baitu? 8 4 16 2" at bounding box center [457, 142] width 460 height 171
click at [302, 118] on label "8" at bounding box center [457, 120] width 458 height 24
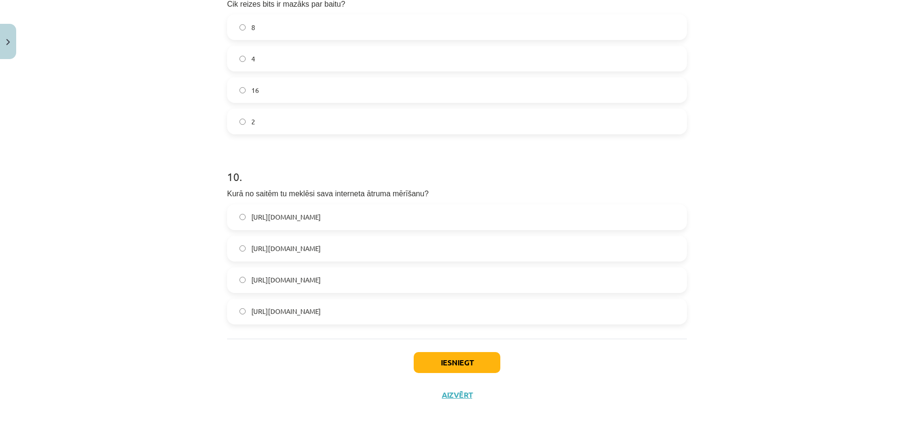
scroll to position [1713, 0]
click at [314, 309] on span "[URL][DOMAIN_NAME]" at bounding box center [286, 310] width 70 height 10
click at [457, 365] on button "Iesniegt" at bounding box center [457, 361] width 87 height 21
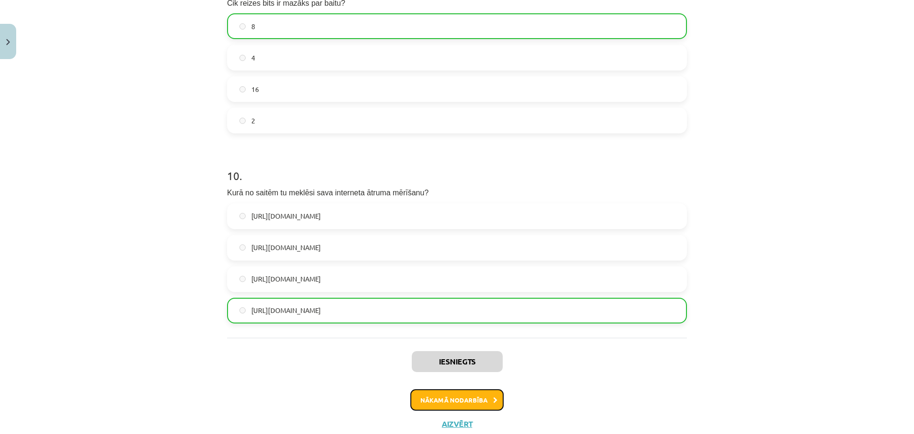
click at [452, 401] on button "Nākamā nodarbība" at bounding box center [457, 400] width 93 height 22
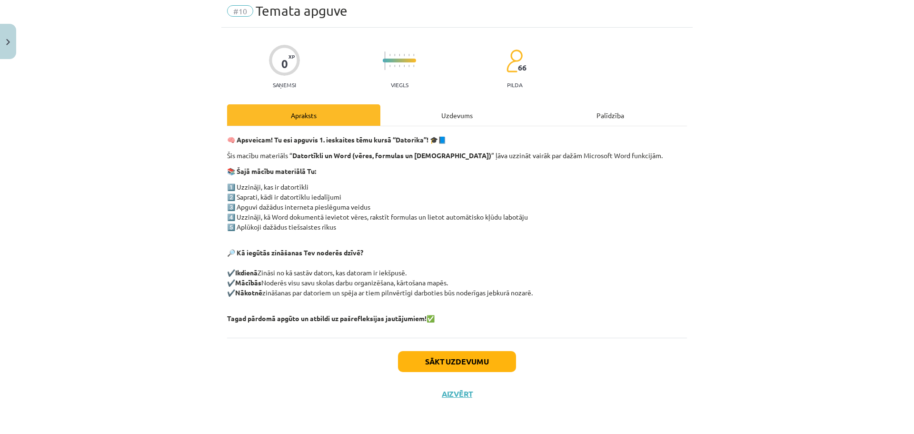
scroll to position [24, 0]
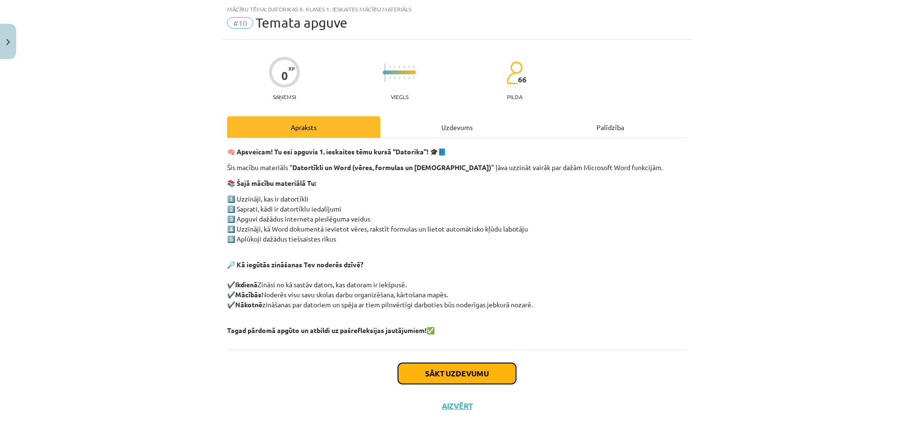
click at [467, 374] on button "Sākt uzdevumu" at bounding box center [457, 373] width 118 height 21
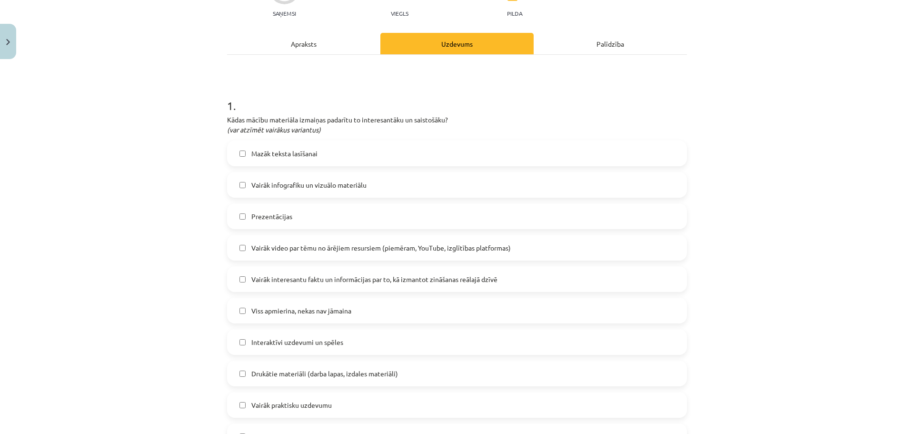
scroll to position [119, 0]
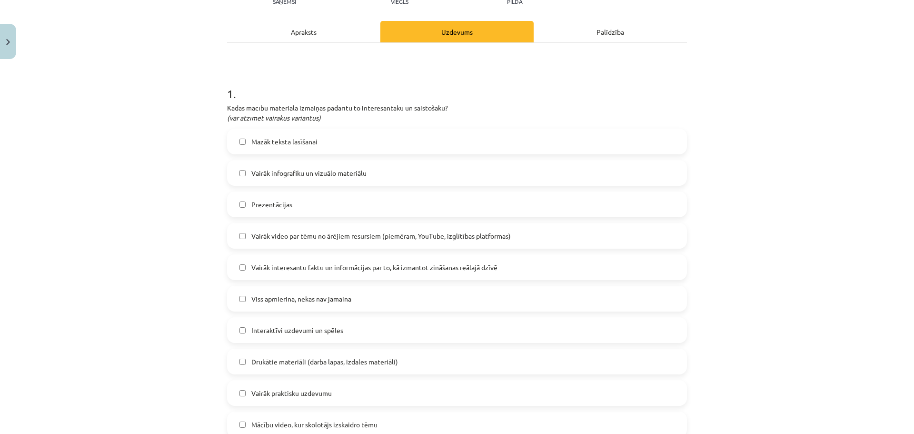
click at [455, 269] on span "Vairāk interesantu faktu un informācijas par to, kā izmantot zināšanas reālajā …" at bounding box center [374, 267] width 246 height 10
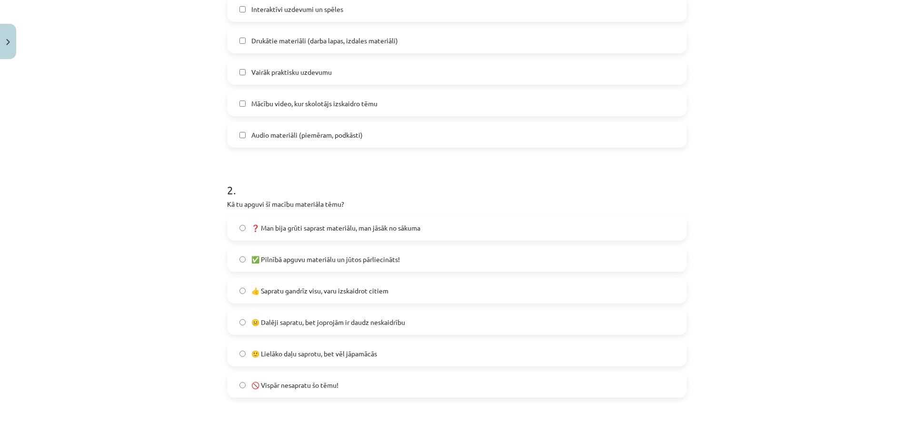
scroll to position [500, 0]
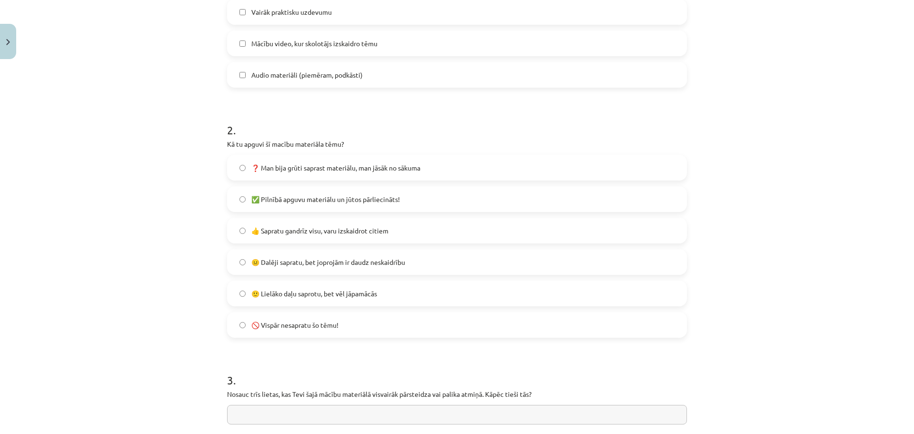
click at [419, 264] on label "😐 Dalēji sapratu, bet joprojām ir daudz neskaidrību" at bounding box center [457, 262] width 458 height 24
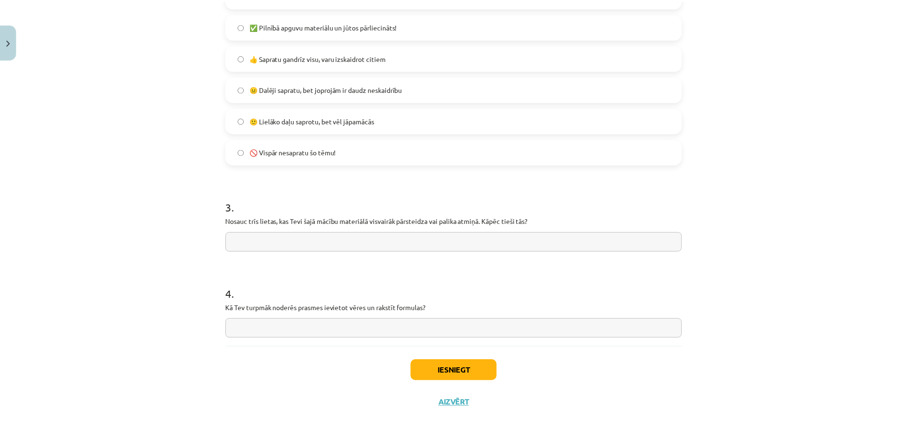
scroll to position [682, 0]
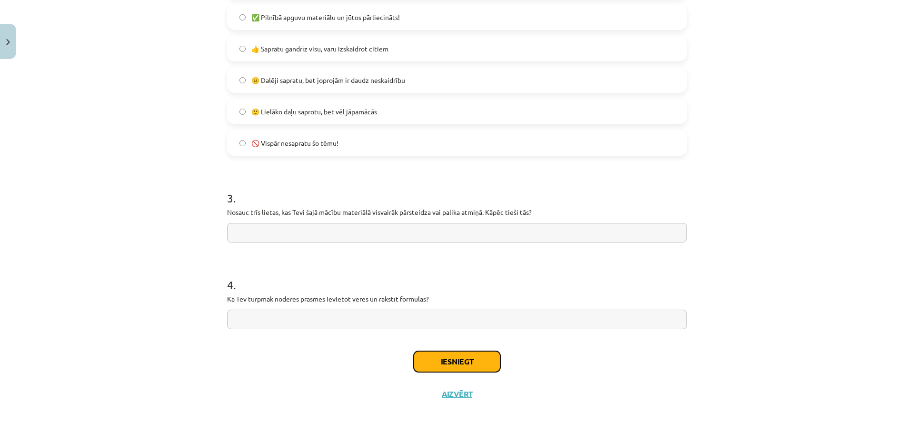
click at [479, 356] on button "Iesniegt" at bounding box center [457, 361] width 87 height 21
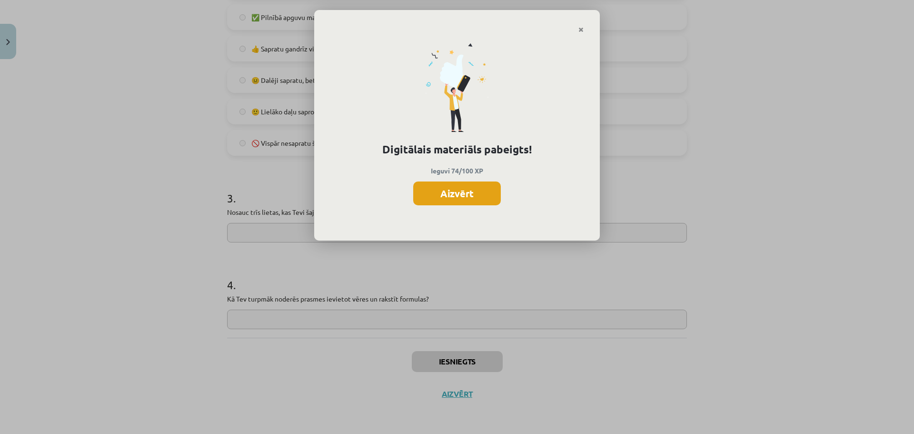
click at [468, 194] on button "Aizvērt" at bounding box center [457, 193] width 88 height 24
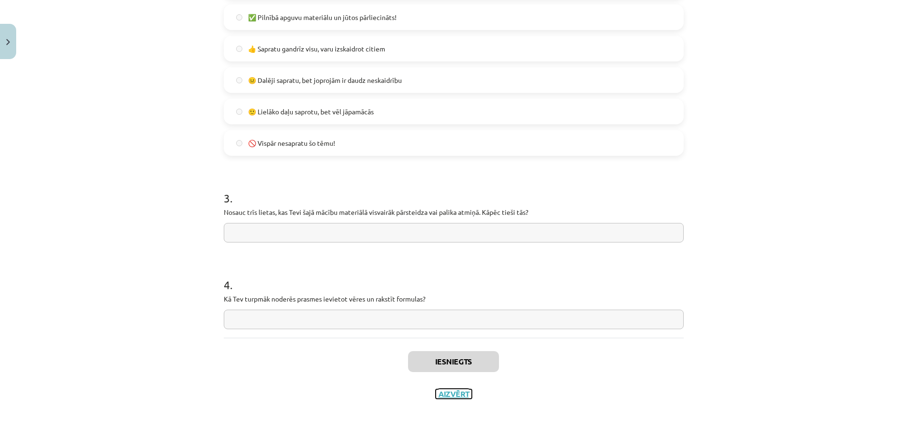
click at [445, 392] on button "Aizvērt" at bounding box center [454, 394] width 36 height 10
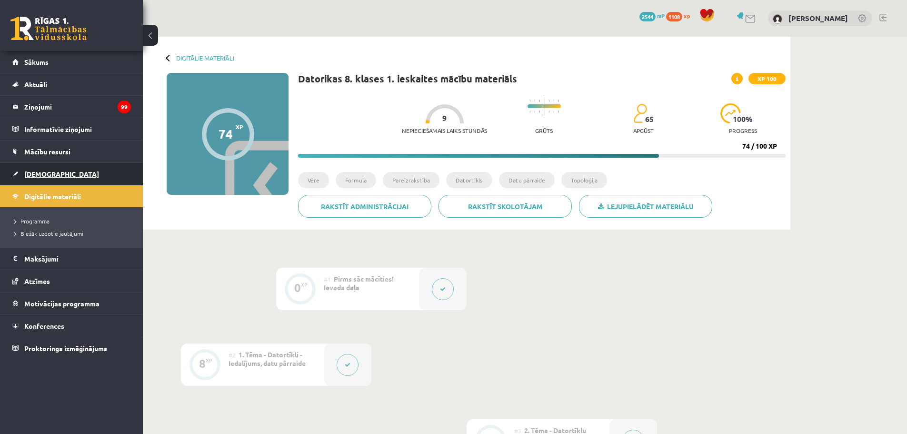
click at [46, 172] on span "[DEMOGRAPHIC_DATA]" at bounding box center [61, 174] width 75 height 9
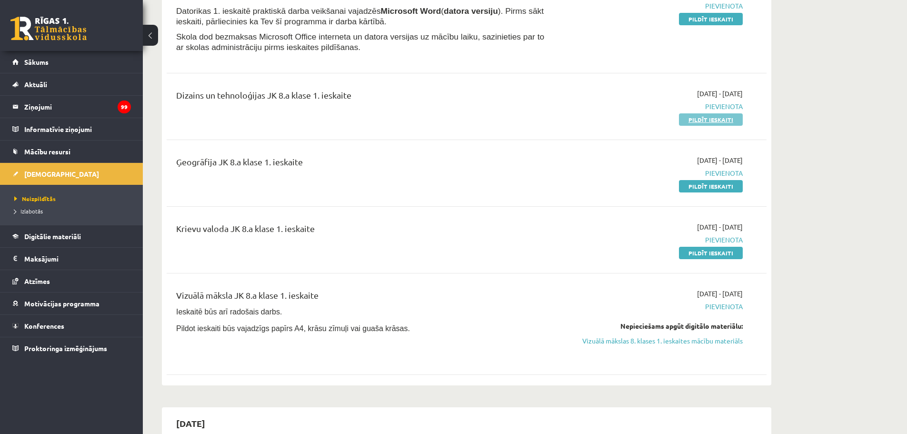
scroll to position [191, 0]
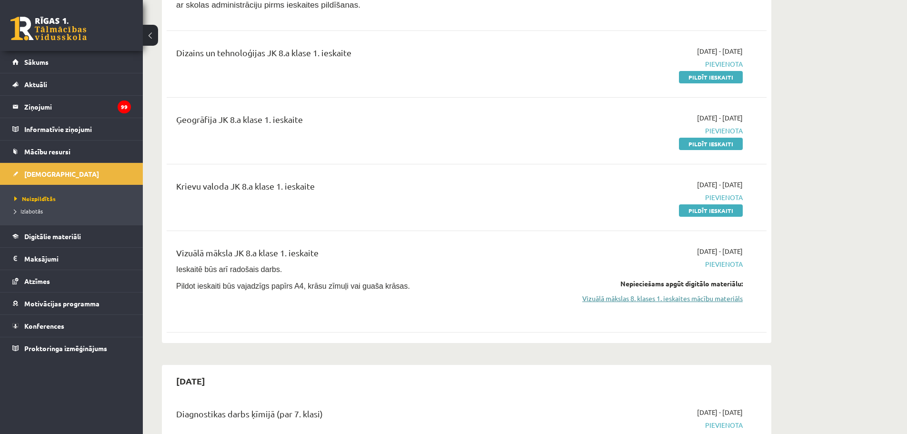
click at [664, 297] on link "Vizuālā mākslas 8. klases 1. ieskaites mācību materiāls" at bounding box center [653, 298] width 180 height 10
